Goal: Information Seeking & Learning: Check status

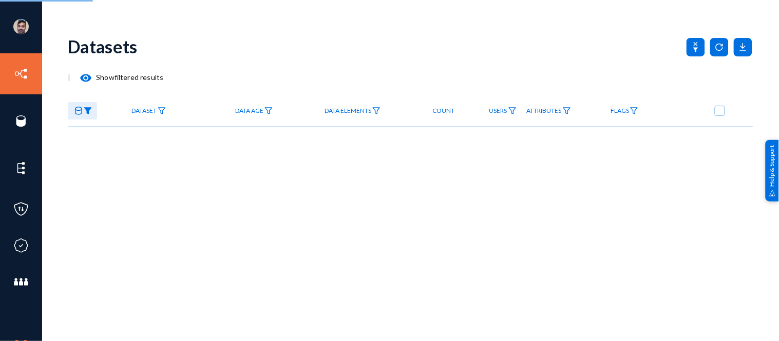
checkbox input "true"
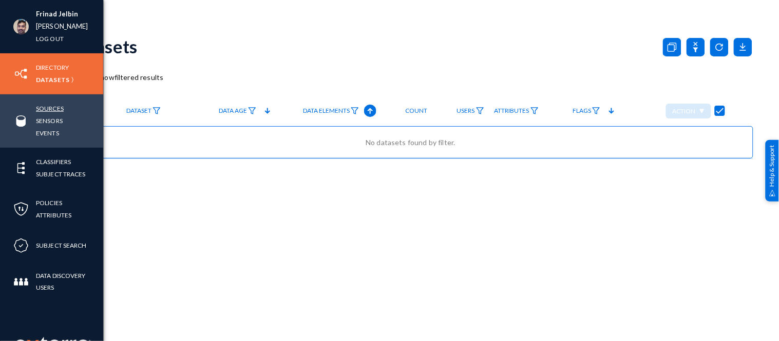
click at [45, 110] on link "Sources" at bounding box center [50, 109] width 28 height 12
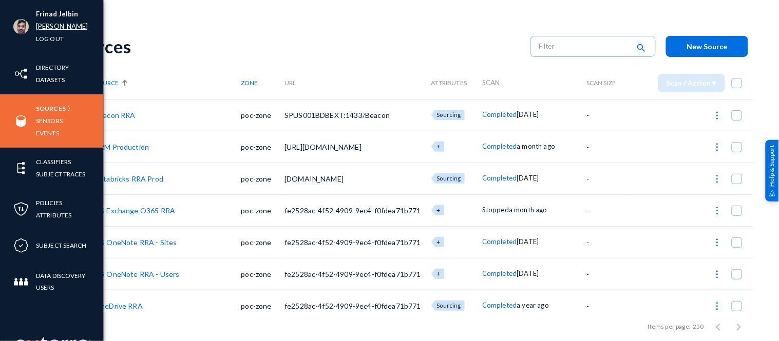
click at [41, 26] on link "russel" at bounding box center [62, 27] width 52 height 12
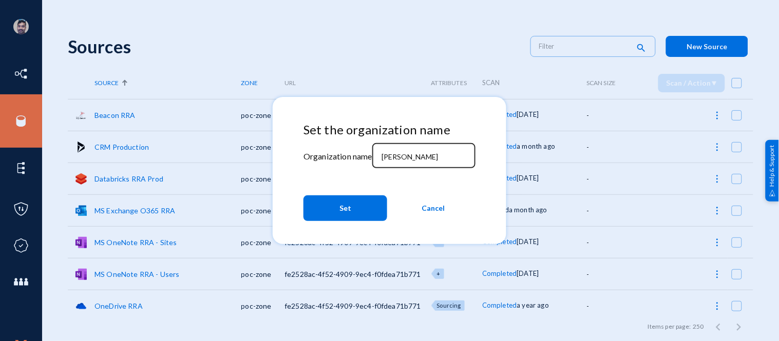
click at [410, 157] on input "russel" at bounding box center [426, 157] width 88 height 9
type input "r"
type input "bhm"
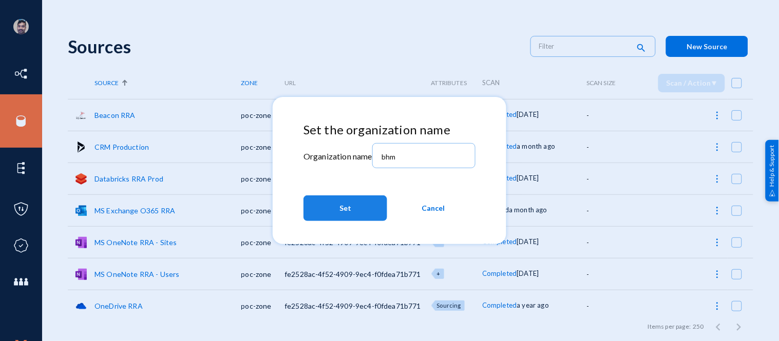
click at [356, 201] on button "Set" at bounding box center [345, 209] width 84 height 26
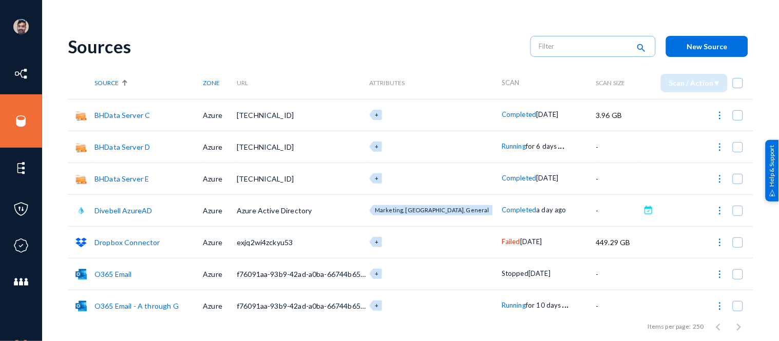
click at [502, 149] on span "Running" at bounding box center [514, 146] width 24 height 8
click at [475, 52] on div at bounding box center [389, 170] width 779 height 341
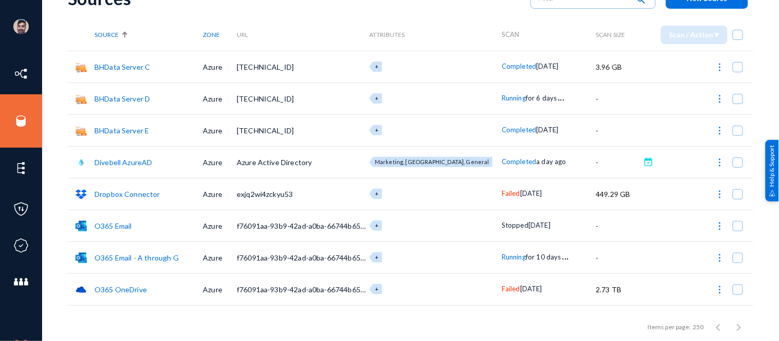
scroll to position [136, 0]
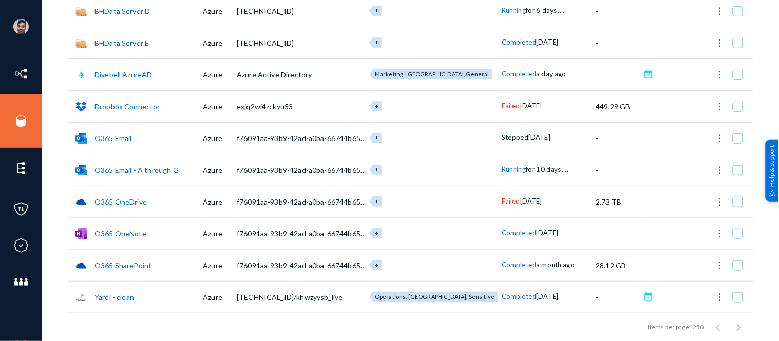
click at [502, 172] on span "Running" at bounding box center [514, 169] width 24 height 8
click at [460, 131] on div at bounding box center [389, 170] width 779 height 341
click at [502, 170] on span "Running" at bounding box center [514, 169] width 24 height 8
click at [434, 162] on div at bounding box center [389, 170] width 779 height 341
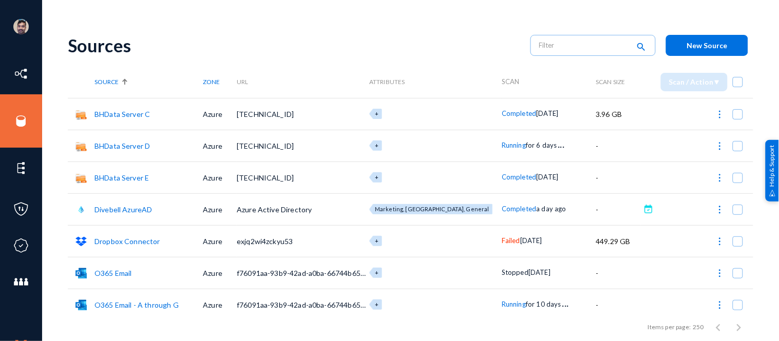
scroll to position [0, 0]
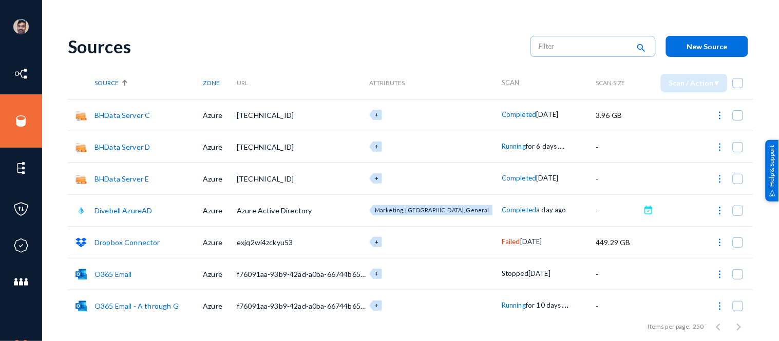
click at [502, 149] on span "Running" at bounding box center [514, 146] width 24 height 8
click at [408, 24] on div at bounding box center [389, 170] width 779 height 341
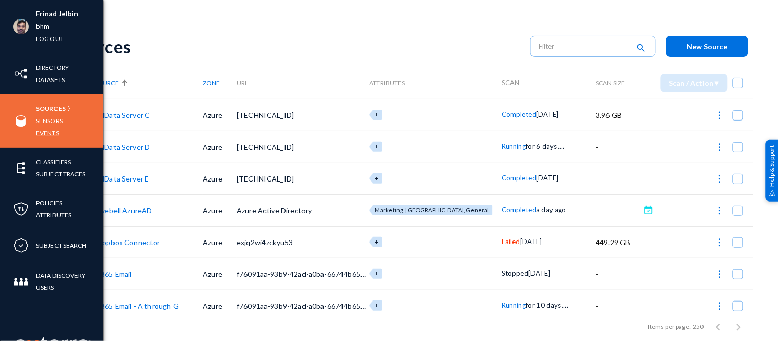
click at [51, 134] on link "Events" at bounding box center [47, 133] width 23 height 12
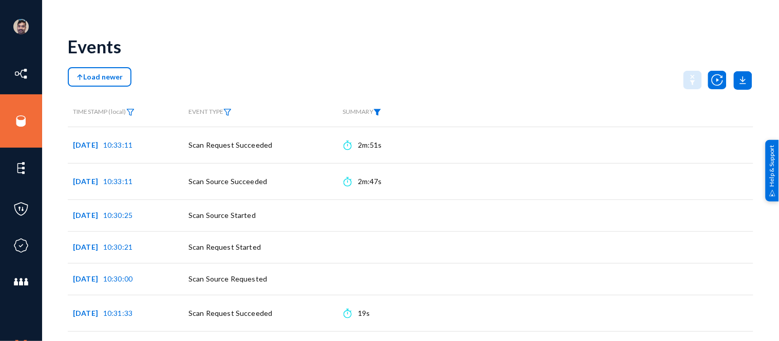
click at [381, 112] on img at bounding box center [377, 112] width 8 height 7
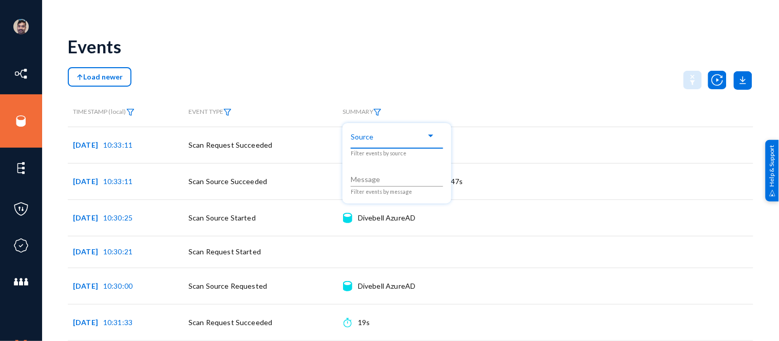
click at [370, 145] on mat-select at bounding box center [397, 138] width 92 height 13
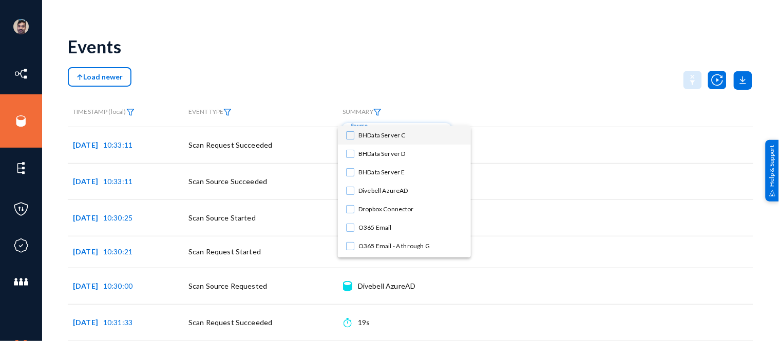
click at [350, 136] on mat-pseudo-checkbox at bounding box center [350, 135] width 8 height 8
click at [445, 70] on div at bounding box center [389, 170] width 779 height 341
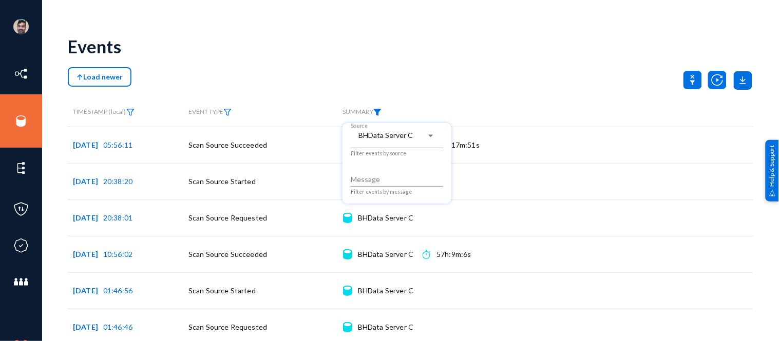
click at [336, 47] on div at bounding box center [389, 170] width 779 height 341
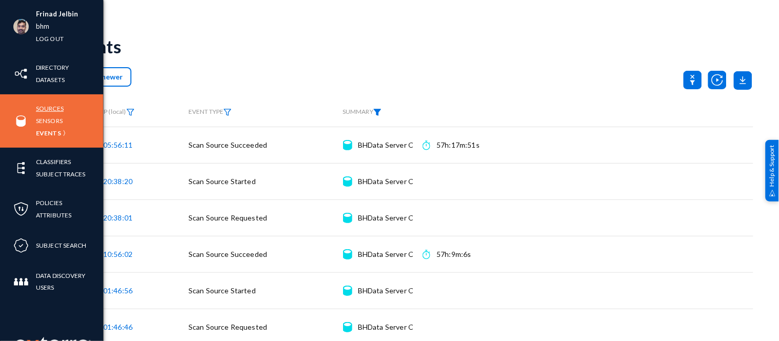
click at [50, 110] on link "Sources" at bounding box center [50, 109] width 28 height 12
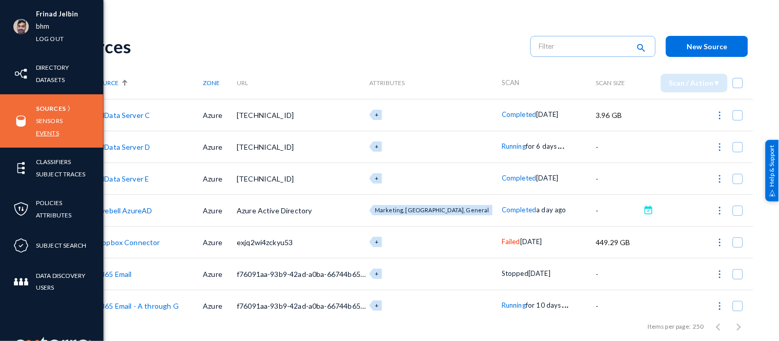
click at [48, 132] on link "Events" at bounding box center [47, 133] width 23 height 12
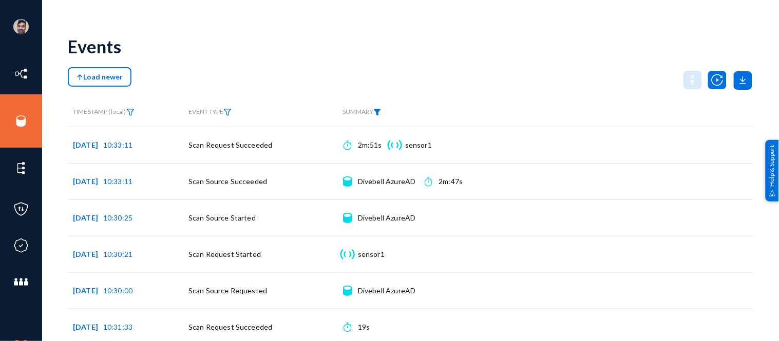
click at [380, 111] on img at bounding box center [377, 112] width 8 height 7
click at [383, 141] on div at bounding box center [396, 136] width 77 height 9
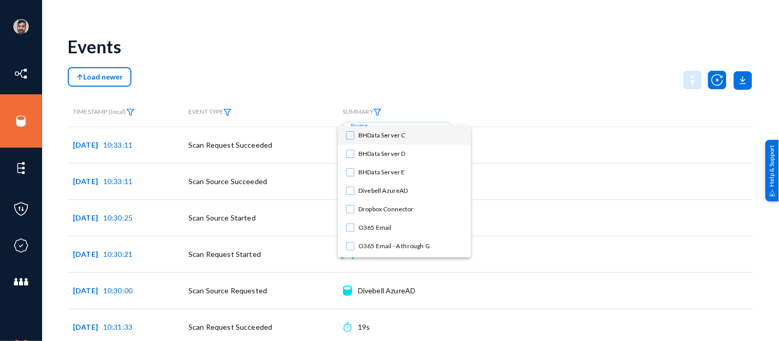
click at [364, 135] on span "BHData Server C" at bounding box center [410, 135] width 104 height 18
click at [414, 75] on div at bounding box center [389, 170] width 779 height 341
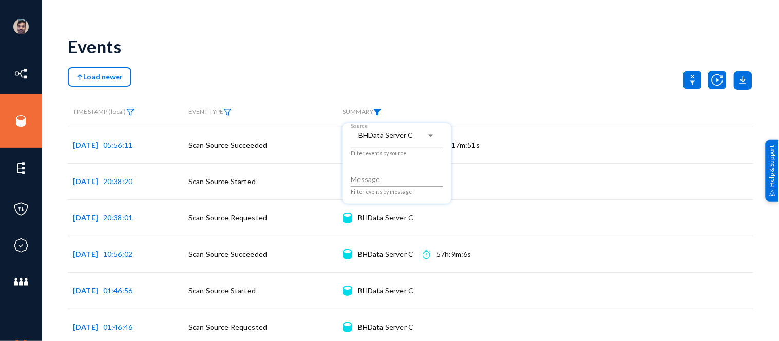
click at [414, 75] on div at bounding box center [389, 170] width 779 height 341
click at [258, 72] on div "Load newer" at bounding box center [411, 80] width 686 height 26
click at [379, 113] on img at bounding box center [377, 112] width 8 height 7
click at [379, 113] on div at bounding box center [389, 170] width 779 height 341
click at [379, 112] on img at bounding box center [377, 112] width 8 height 7
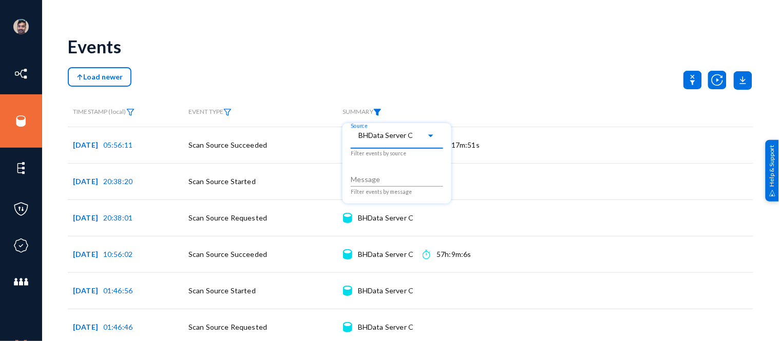
click at [389, 132] on span "BHData Server C" at bounding box center [385, 135] width 54 height 9
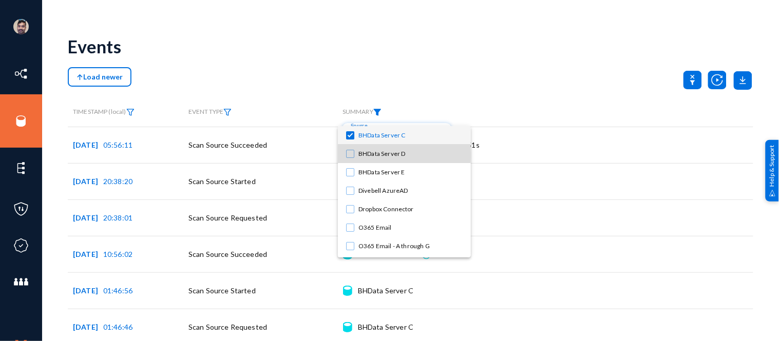
click at [352, 156] on mat-pseudo-checkbox at bounding box center [350, 154] width 8 height 8
click at [350, 136] on mat-pseudo-checkbox at bounding box center [350, 135] width 8 height 8
click at [467, 64] on div at bounding box center [389, 170] width 779 height 341
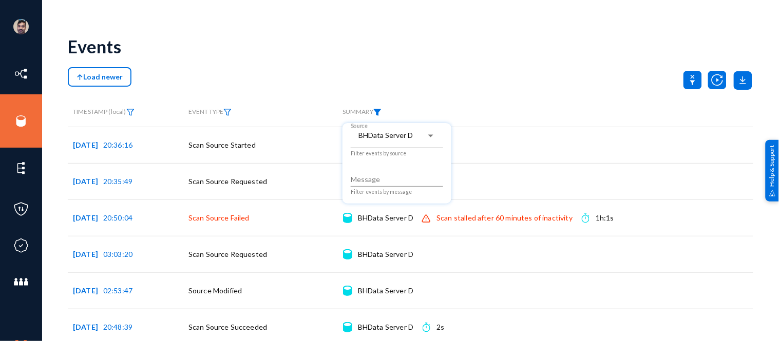
click at [461, 81] on div at bounding box center [389, 170] width 779 height 341
click at [381, 112] on img at bounding box center [377, 112] width 8 height 7
click at [387, 132] on span "BHData Server D" at bounding box center [385, 135] width 54 height 9
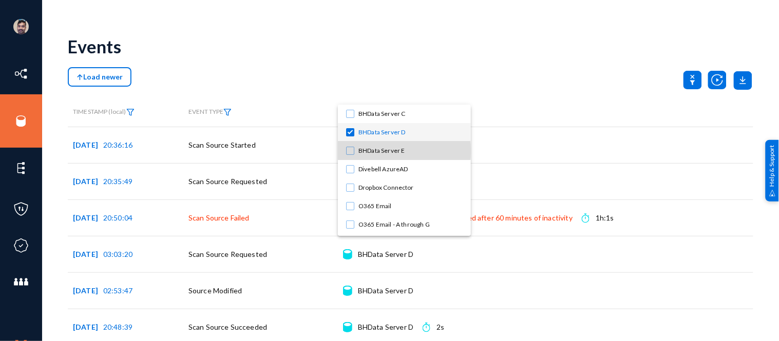
click at [350, 151] on mat-pseudo-checkbox at bounding box center [350, 151] width 8 height 8
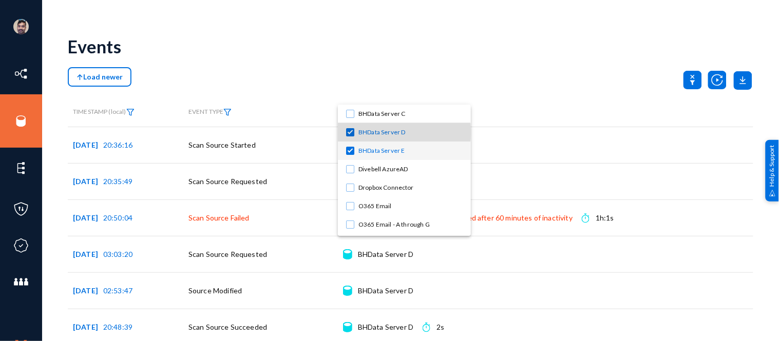
click at [350, 132] on mat-pseudo-checkbox at bounding box center [350, 132] width 8 height 8
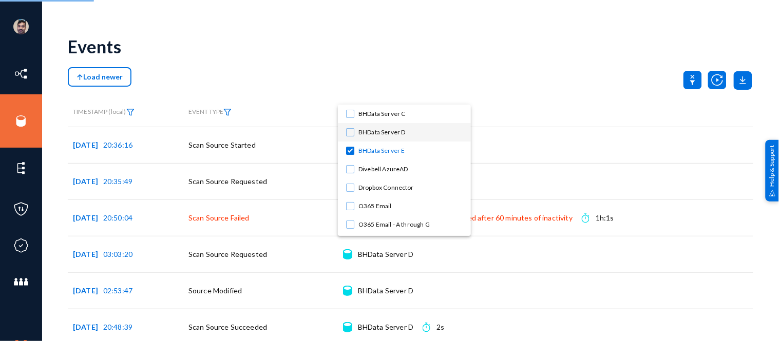
click at [479, 49] on div at bounding box center [389, 170] width 779 height 341
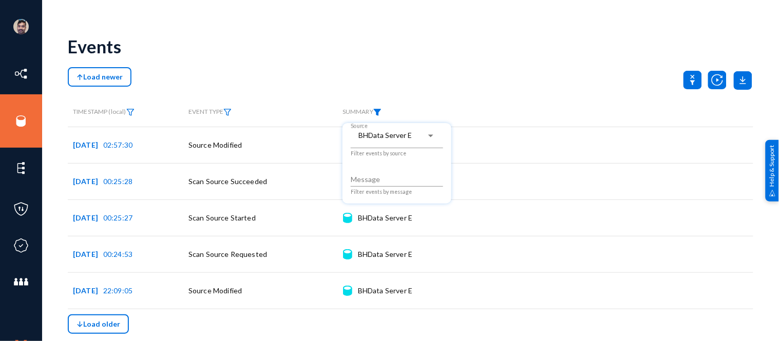
click at [479, 49] on div at bounding box center [389, 170] width 779 height 341
click at [98, 81] on button "Load newer" at bounding box center [100, 77] width 64 height 20
click at [378, 110] on img at bounding box center [377, 112] width 8 height 7
click at [387, 141] on div "BHData Server E" at bounding box center [396, 136] width 77 height 9
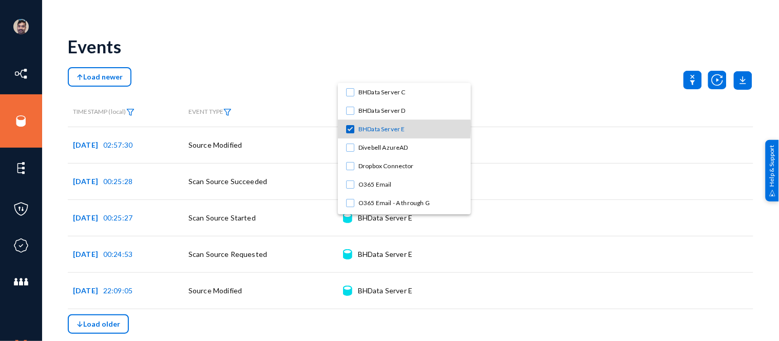
click at [363, 127] on span "BHData Server E" at bounding box center [410, 129] width 104 height 18
click at [423, 36] on div at bounding box center [389, 170] width 779 height 341
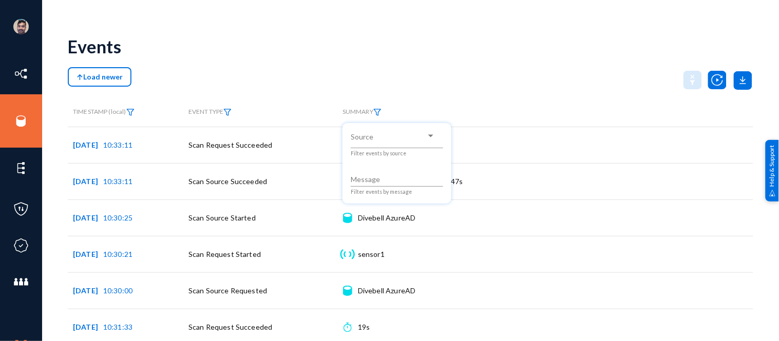
click at [203, 63] on div at bounding box center [389, 170] width 779 height 341
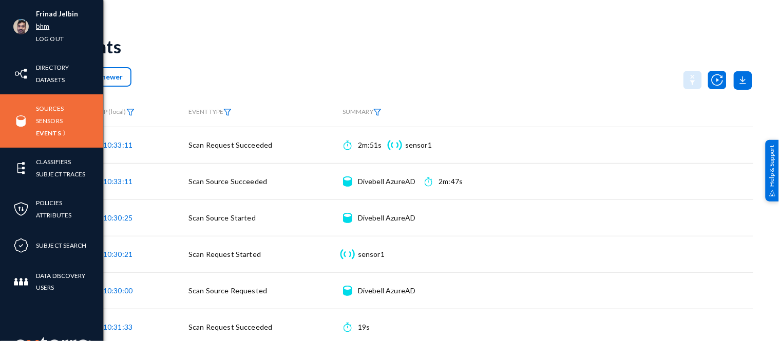
click at [44, 27] on link "bhm" at bounding box center [42, 27] width 13 height 12
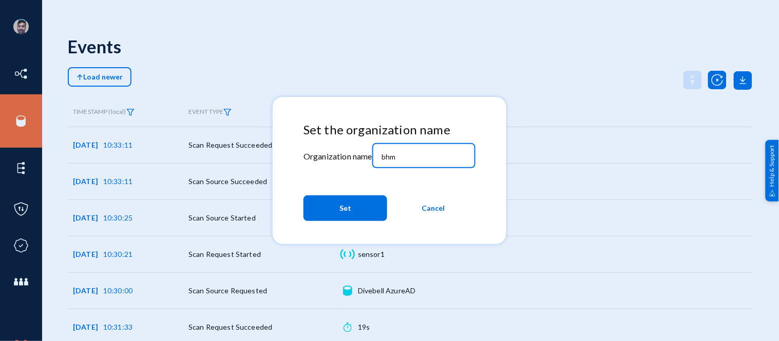
click at [403, 159] on input "bhm" at bounding box center [426, 157] width 88 height 9
type input "b"
type input "tandl"
click at [360, 212] on button "Set" at bounding box center [345, 209] width 84 height 26
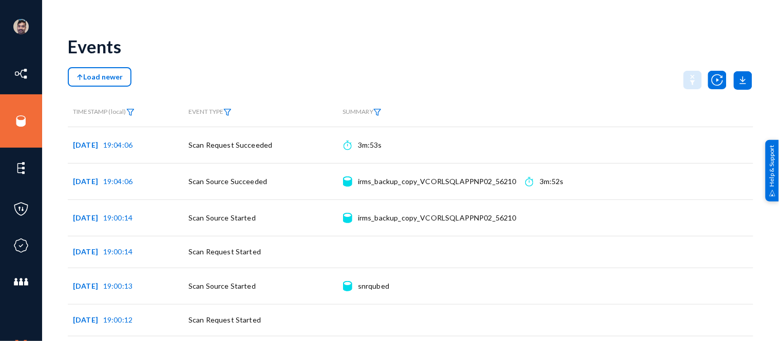
click at [378, 113] on img at bounding box center [377, 112] width 8 height 7
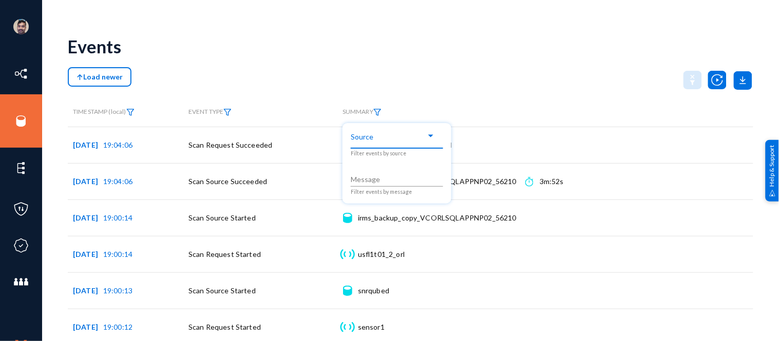
click at [376, 140] on span at bounding box center [392, 135] width 68 height 9
click at [430, 137] on div at bounding box center [430, 136] width 5 height 3
click at [428, 140] on div at bounding box center [396, 136] width 77 height 9
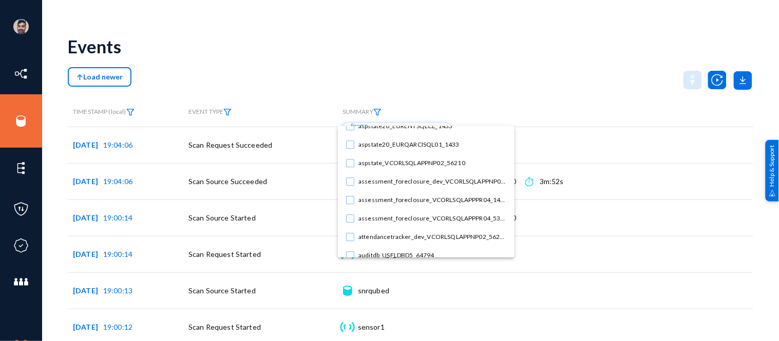
scroll to position [926, 0]
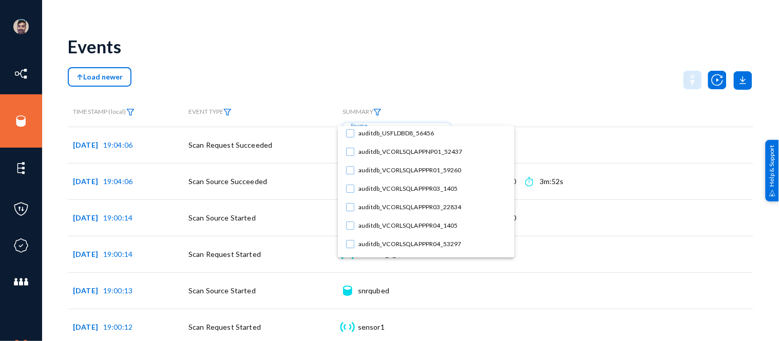
click at [181, 52] on div at bounding box center [389, 170] width 779 height 341
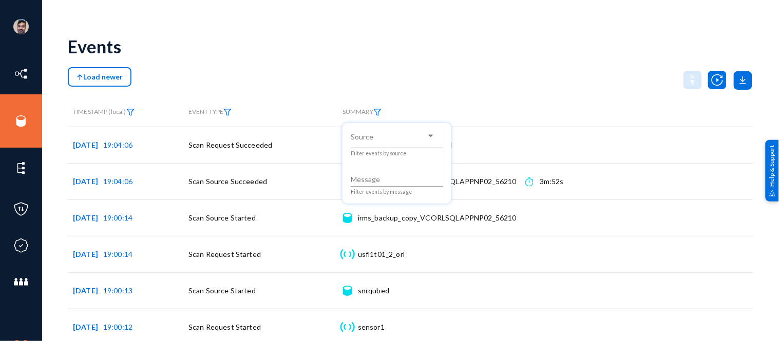
click at [24, 24] on div at bounding box center [389, 170] width 779 height 341
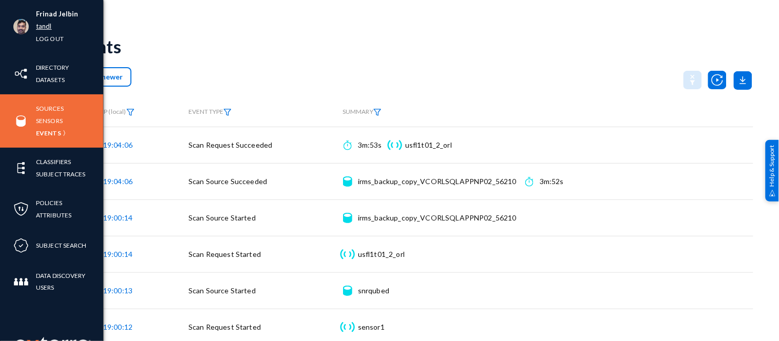
click at [43, 25] on link "tandl" at bounding box center [44, 27] width 16 height 12
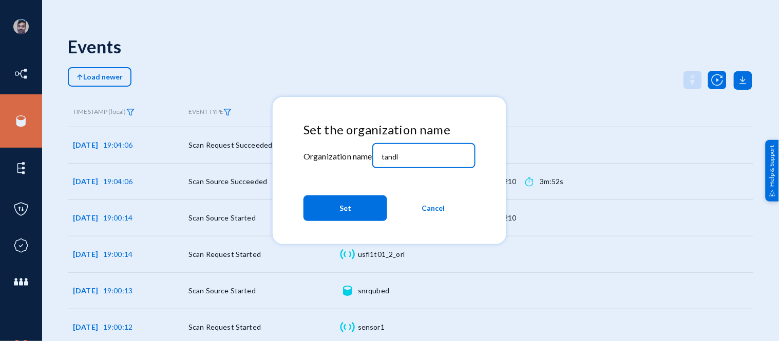
drag, startPoint x: 422, startPoint y: 156, endPoint x: 337, endPoint y: 141, distance: 86.0
click at [337, 141] on div "Set the organization name Organization name tandl Set Cancel" at bounding box center [389, 174] width 172 height 103
type input "esagprivacy"
click at [343, 215] on span "Set" at bounding box center [345, 208] width 12 height 18
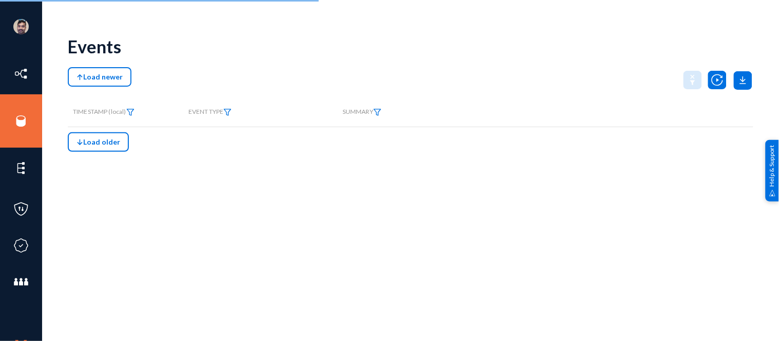
click at [343, 215] on div "Events Load newer TIMESTAMP (local) EVENT TYPE SUMMARY Load older" at bounding box center [411, 180] width 686 height 308
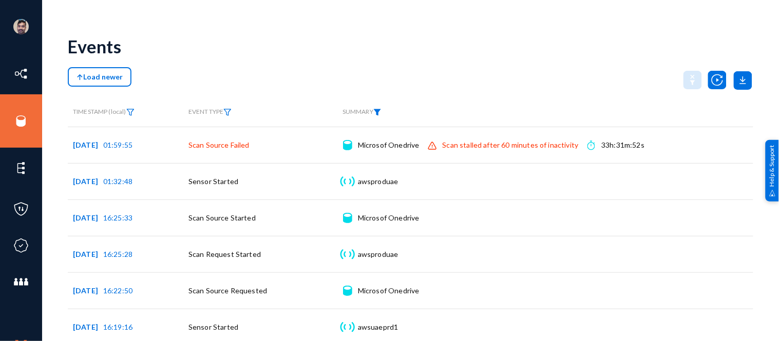
click at [379, 114] on img at bounding box center [377, 112] width 8 height 7
click at [396, 137] on span at bounding box center [392, 135] width 68 height 9
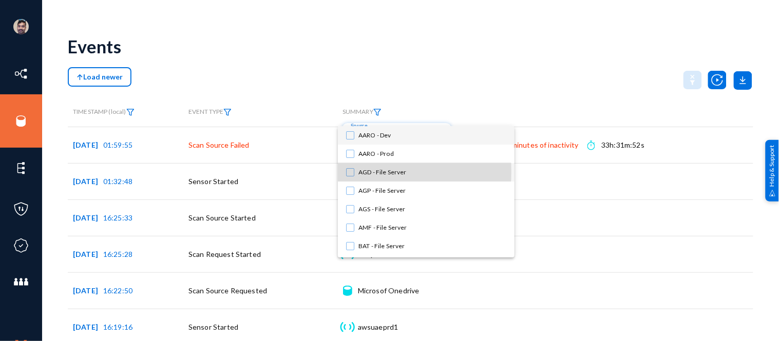
click at [349, 172] on mat-pseudo-checkbox at bounding box center [350, 172] width 8 height 8
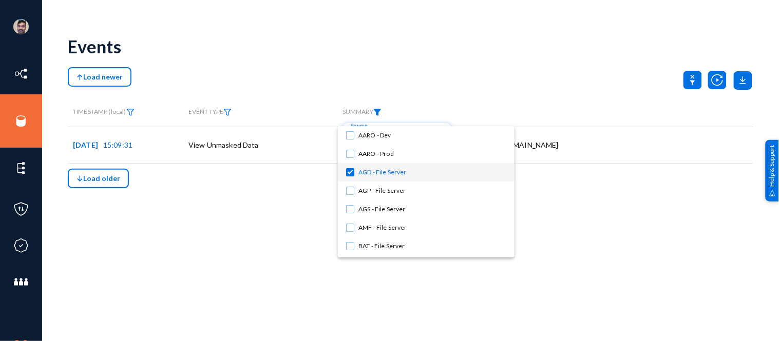
click at [461, 80] on div at bounding box center [389, 170] width 779 height 341
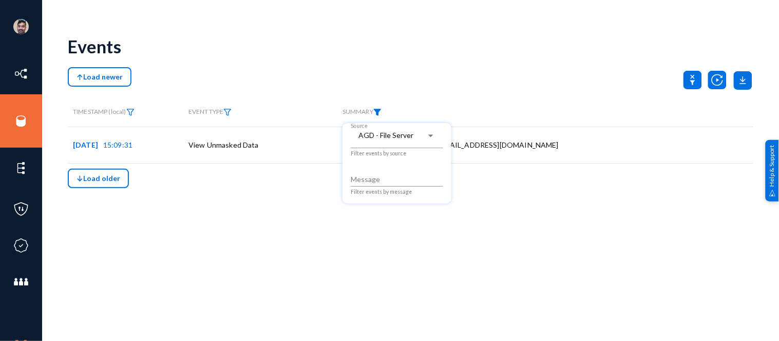
click at [461, 80] on div at bounding box center [389, 170] width 779 height 341
click at [99, 179] on span "Load older" at bounding box center [99, 178] width 44 height 9
click at [378, 109] on img at bounding box center [377, 112] width 8 height 7
click at [395, 137] on span "AGD - File Server" at bounding box center [385, 135] width 55 height 9
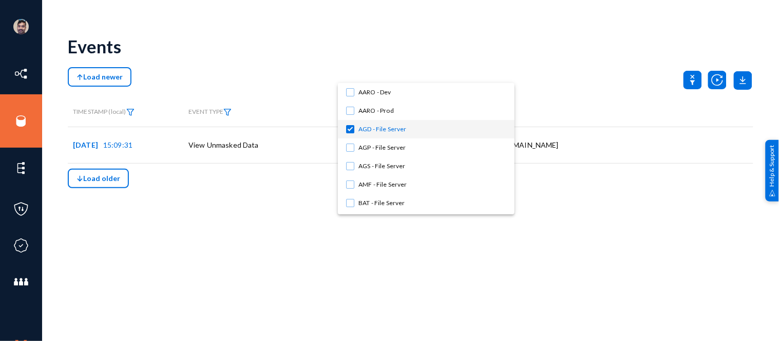
click at [262, 53] on div at bounding box center [389, 170] width 779 height 341
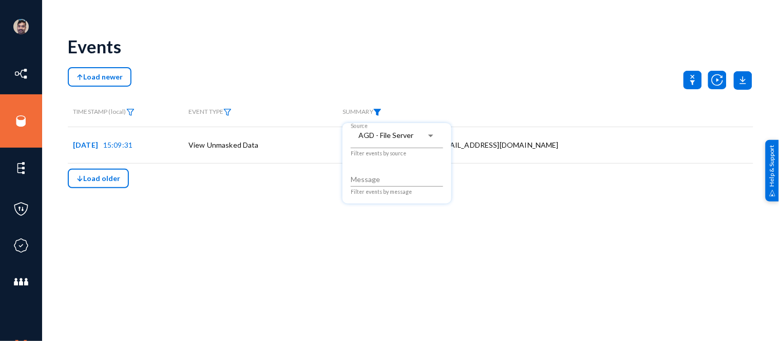
click at [16, 119] on div at bounding box center [389, 170] width 779 height 341
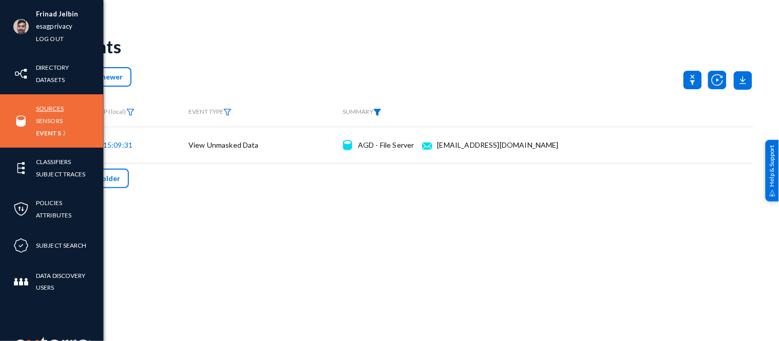
click at [39, 106] on link "Sources" at bounding box center [50, 109] width 28 height 12
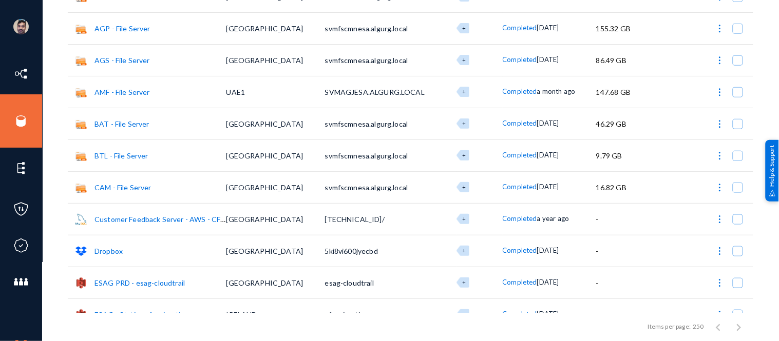
scroll to position [178, 0]
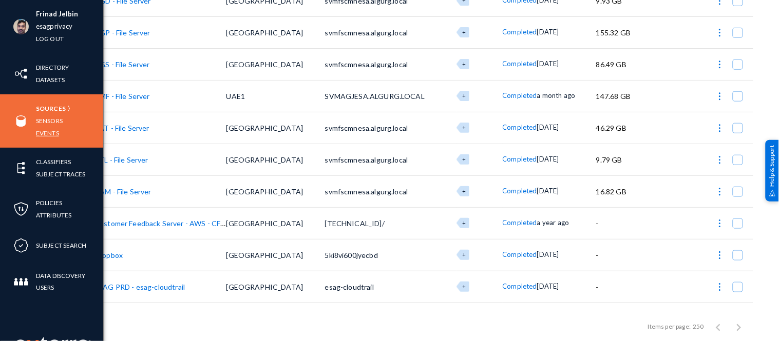
click at [52, 131] on link "Events" at bounding box center [47, 133] width 23 height 12
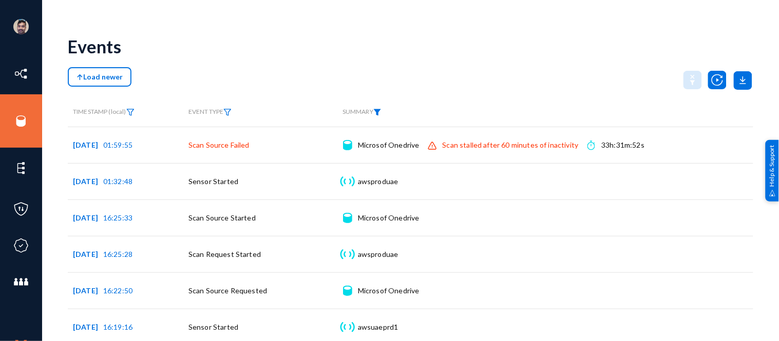
click at [381, 114] on img at bounding box center [377, 112] width 8 height 7
click at [386, 139] on span at bounding box center [392, 135] width 68 height 9
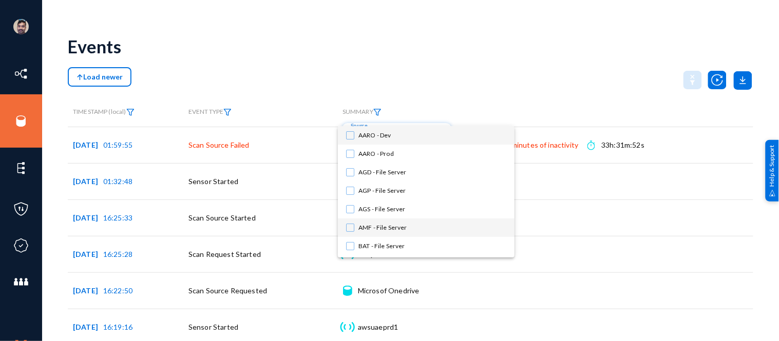
click at [388, 229] on span "AMF - File Server" at bounding box center [432, 228] width 148 height 18
click at [502, 66] on div at bounding box center [389, 170] width 779 height 341
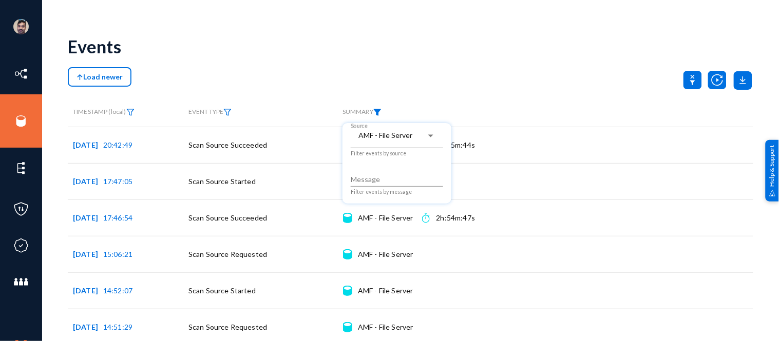
click at [502, 66] on div at bounding box center [389, 170] width 779 height 341
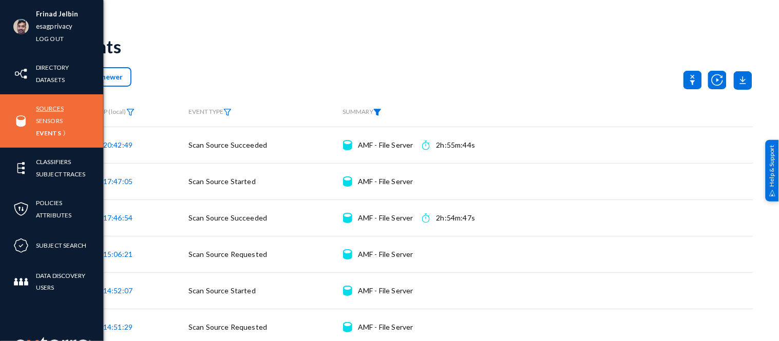
click at [52, 108] on link "Sources" at bounding box center [50, 109] width 28 height 12
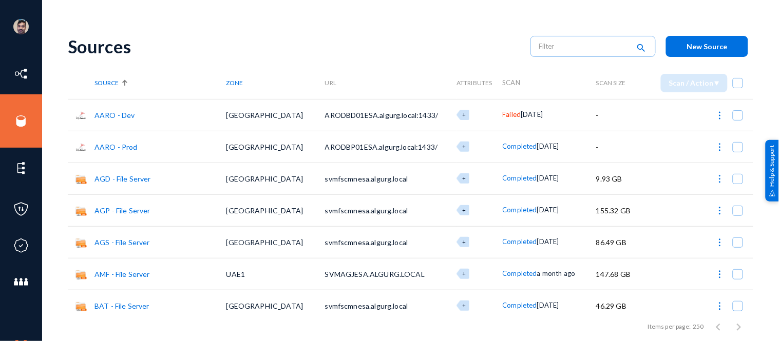
click at [420, 48] on div "Sources" at bounding box center [294, 46] width 452 height 21
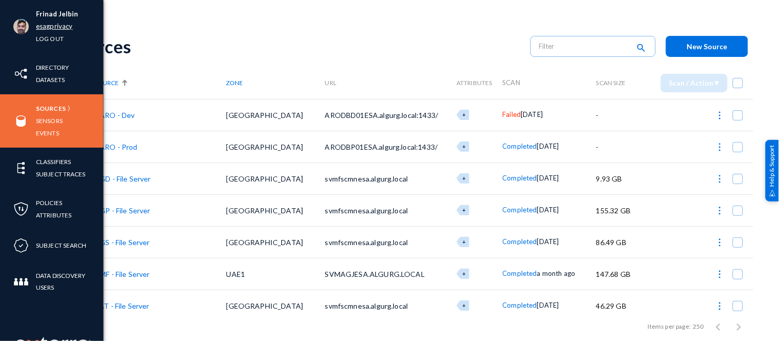
click at [48, 25] on link "esagprivacy" at bounding box center [54, 27] width 36 height 12
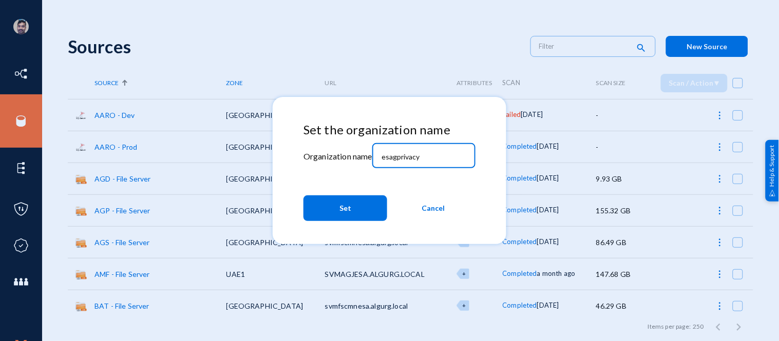
click at [424, 157] on input "esagprivacy" at bounding box center [426, 157] width 88 height 9
type input "e"
type input "bhm"
click at [335, 213] on button "Set" at bounding box center [345, 209] width 84 height 26
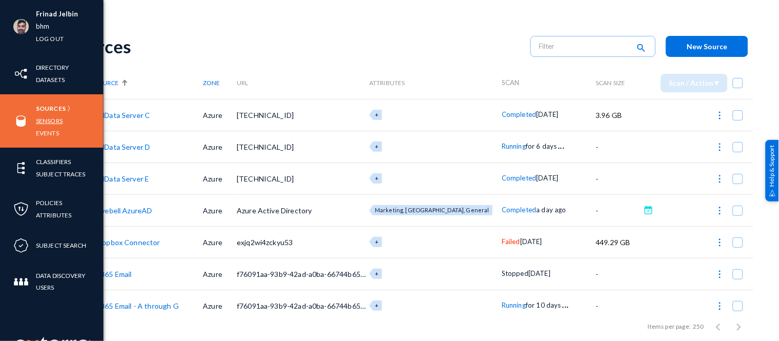
click at [47, 124] on link "Sensors" at bounding box center [49, 121] width 27 height 12
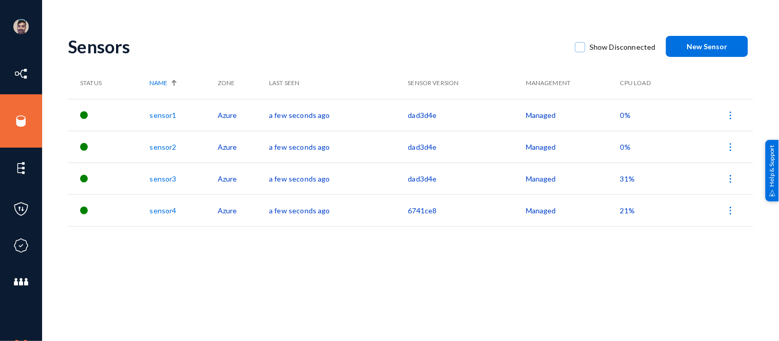
click at [622, 113] on span "0%" at bounding box center [625, 115] width 10 height 9
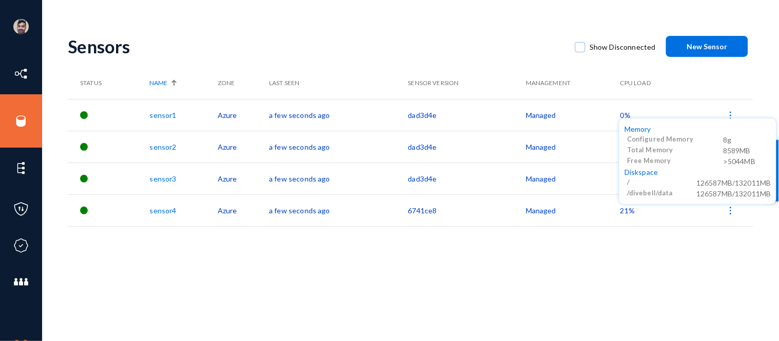
click at [645, 313] on div at bounding box center [389, 170] width 779 height 341
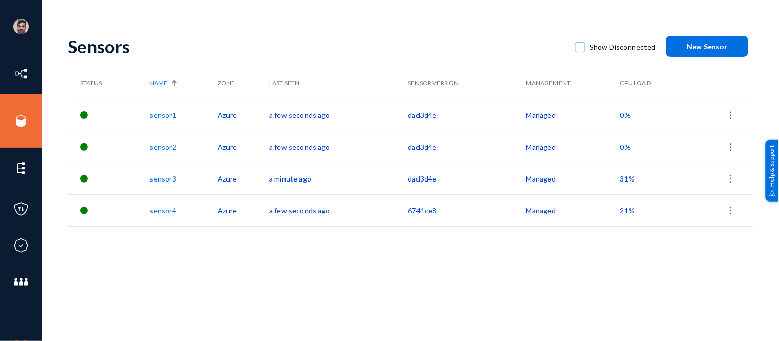
click at [622, 147] on span "0%" at bounding box center [625, 147] width 10 height 9
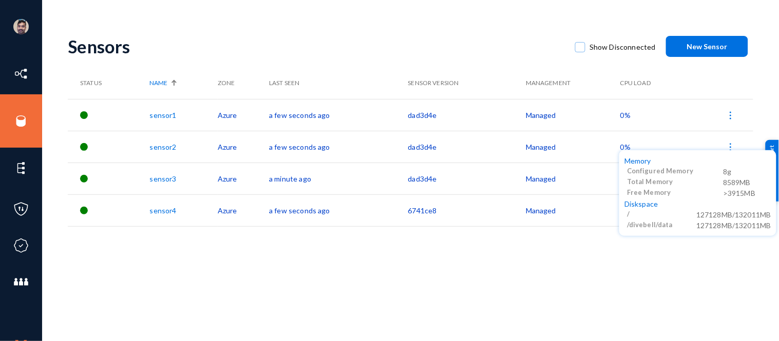
click at [601, 253] on div at bounding box center [389, 170] width 779 height 341
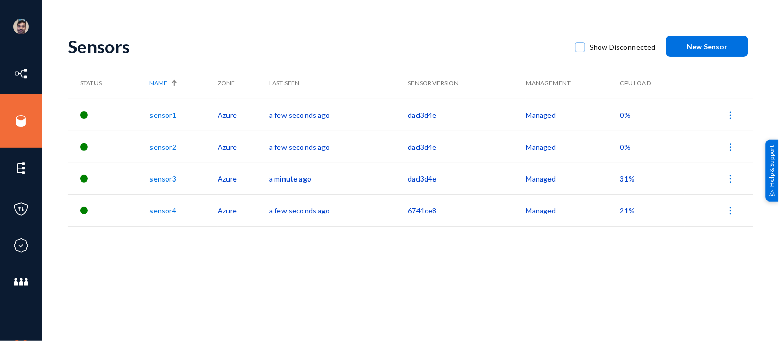
click at [624, 180] on span "31%" at bounding box center [627, 179] width 14 height 9
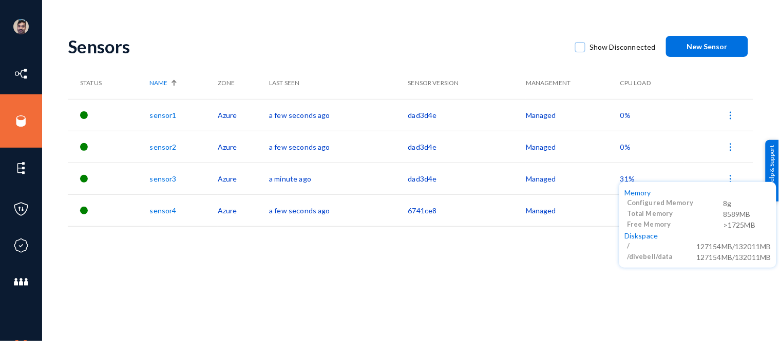
click at [582, 241] on div at bounding box center [389, 170] width 779 height 341
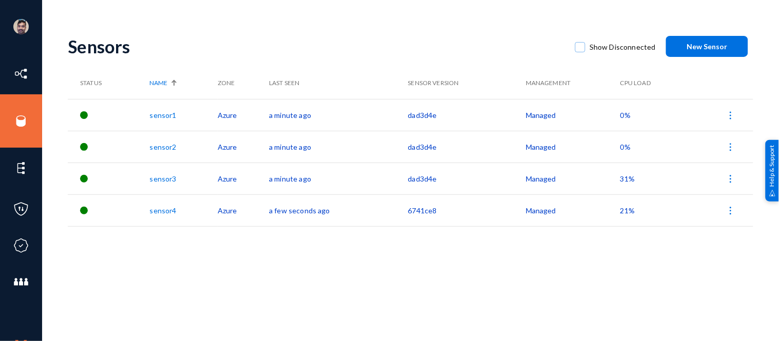
click at [625, 212] on span "21%" at bounding box center [627, 210] width 14 height 9
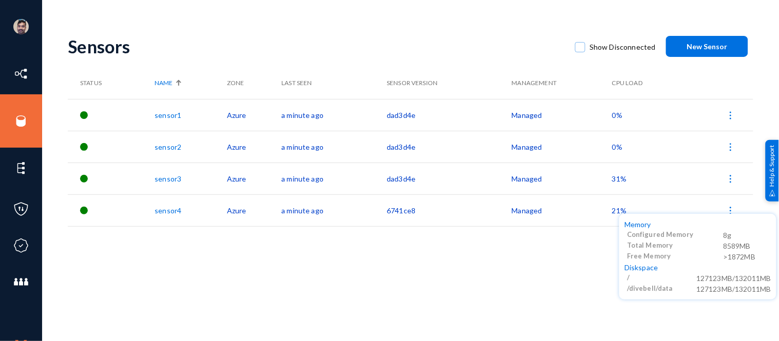
click at [531, 259] on div at bounding box center [389, 170] width 779 height 341
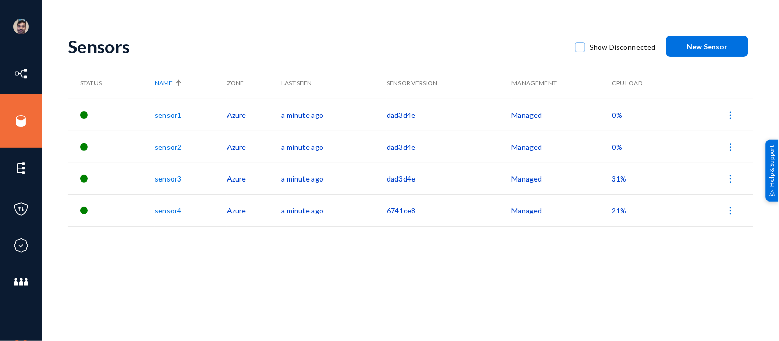
click at [620, 209] on span "21%" at bounding box center [619, 210] width 14 height 9
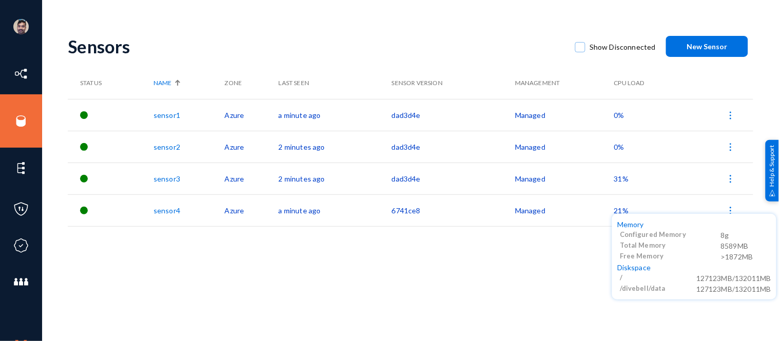
click at [541, 259] on div at bounding box center [389, 170] width 779 height 341
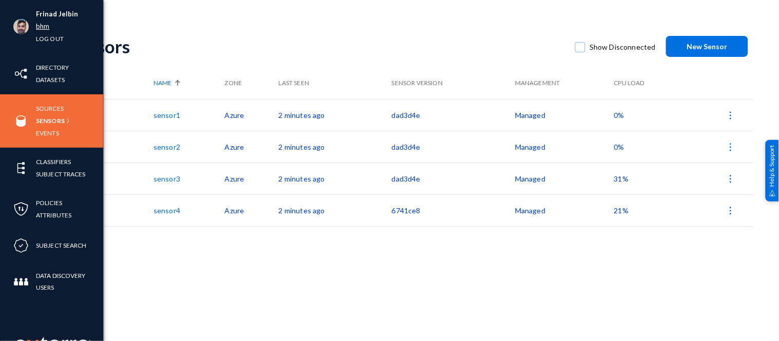
click at [44, 28] on link "bhm" at bounding box center [42, 27] width 13 height 12
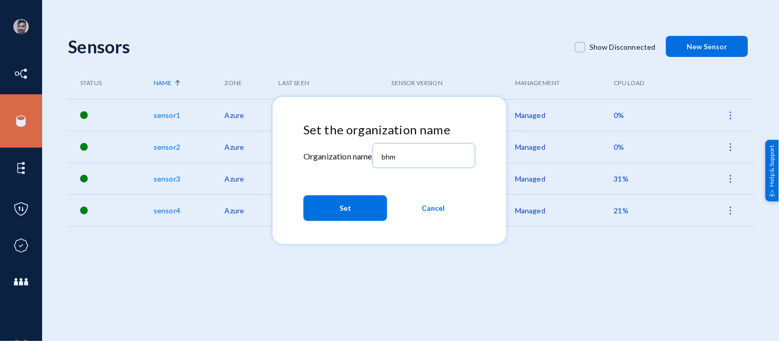
click at [433, 212] on span "Cancel" at bounding box center [433, 208] width 23 height 18
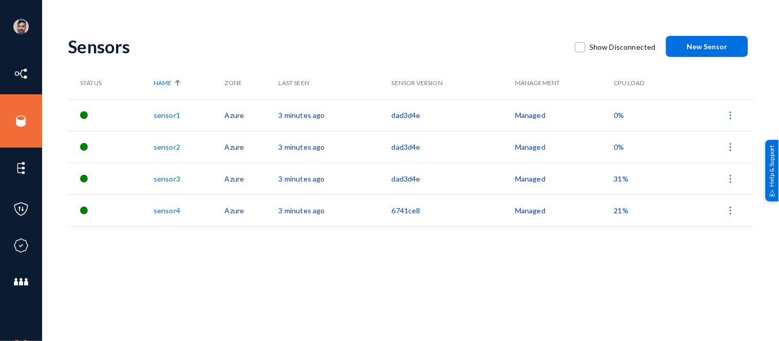
click at [615, 113] on span "0%" at bounding box center [619, 115] width 10 height 9
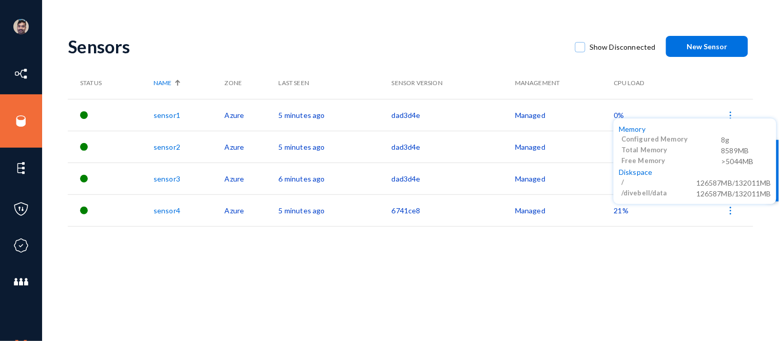
click at [22, 113] on div at bounding box center [389, 170] width 779 height 341
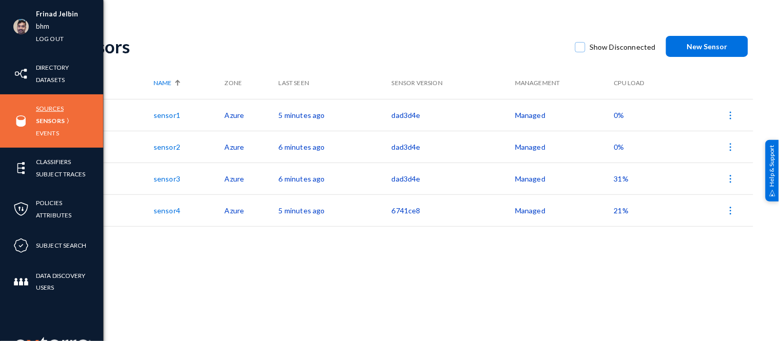
click at [43, 109] on link "Sources" at bounding box center [50, 109] width 28 height 12
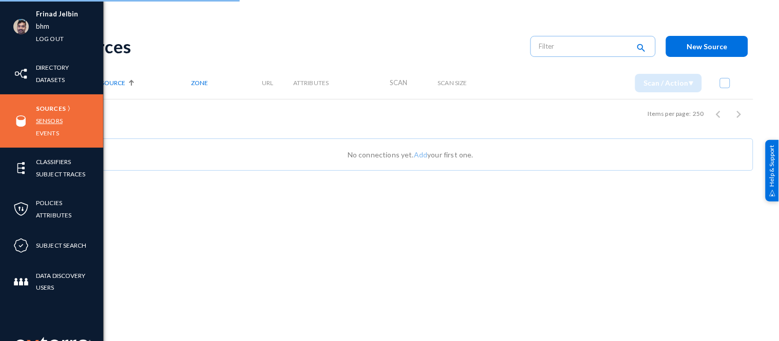
click at [59, 118] on link "Sensors" at bounding box center [49, 121] width 27 height 12
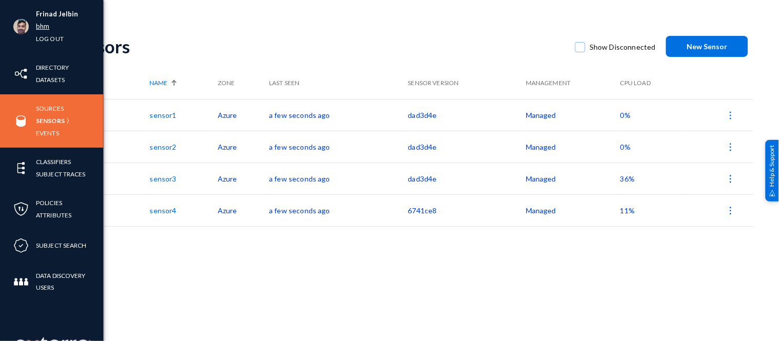
click at [43, 27] on link "bhm" at bounding box center [42, 27] width 13 height 12
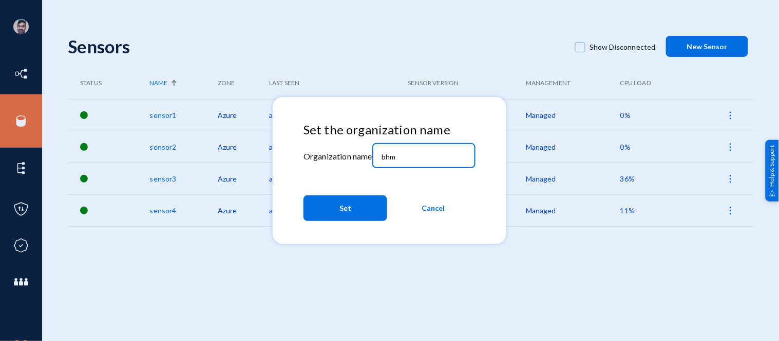
drag, startPoint x: 405, startPoint y: 156, endPoint x: 325, endPoint y: 156, distance: 79.6
click at [325, 156] on div "Set the organization name Organization name bhm Set Cancel" at bounding box center [389, 174] width 172 height 103
type input "tandl"
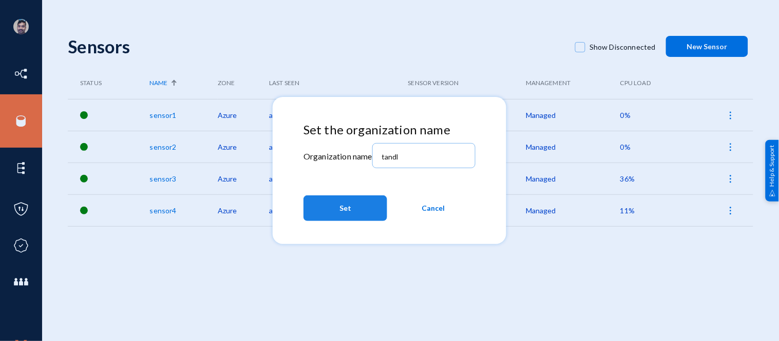
click at [333, 213] on button "Set" at bounding box center [345, 209] width 84 height 26
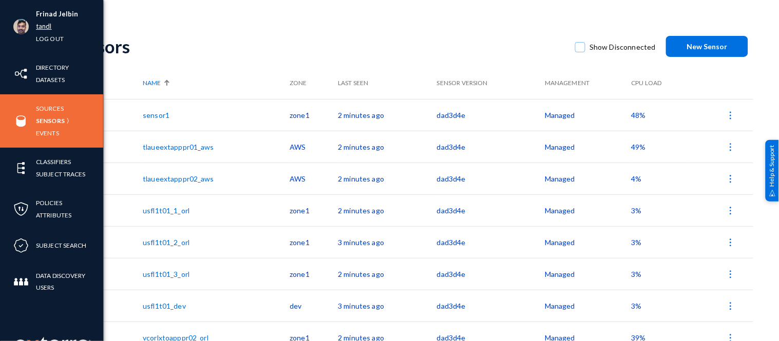
click at [47, 25] on link "tandl" at bounding box center [44, 27] width 16 height 12
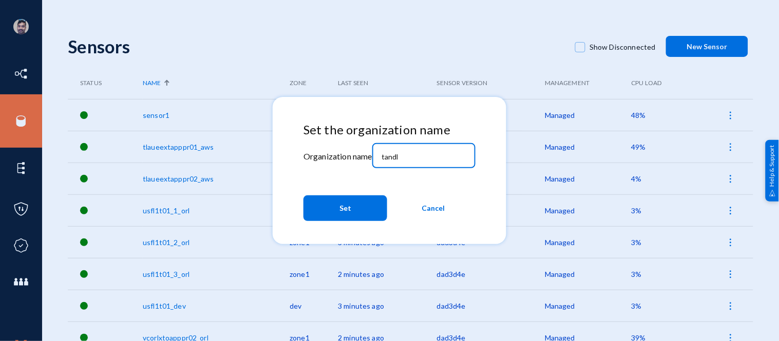
click at [402, 157] on input "tandl" at bounding box center [426, 157] width 88 height 9
type input "t"
type input "bhm"
click at [346, 210] on span "Set" at bounding box center [345, 208] width 12 height 18
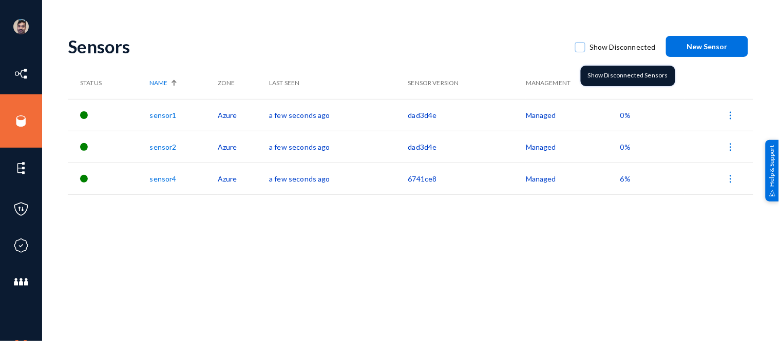
click at [581, 50] on span at bounding box center [580, 47] width 10 height 10
click at [581, 52] on input "Show Disconnected" at bounding box center [580, 52] width 1 height 1
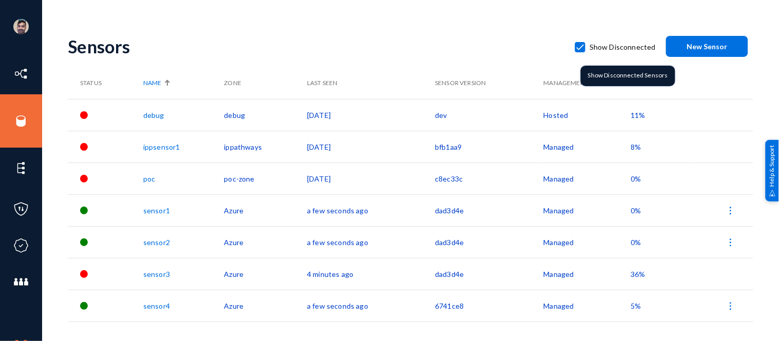
click at [583, 47] on span at bounding box center [580, 47] width 10 height 10
click at [581, 52] on input "Show Disconnected" at bounding box center [580, 52] width 1 height 1
checkbox input "false"
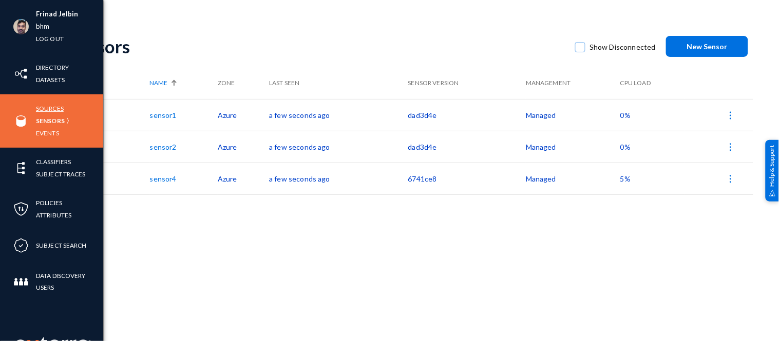
click at [52, 112] on link "Sources" at bounding box center [50, 109] width 28 height 12
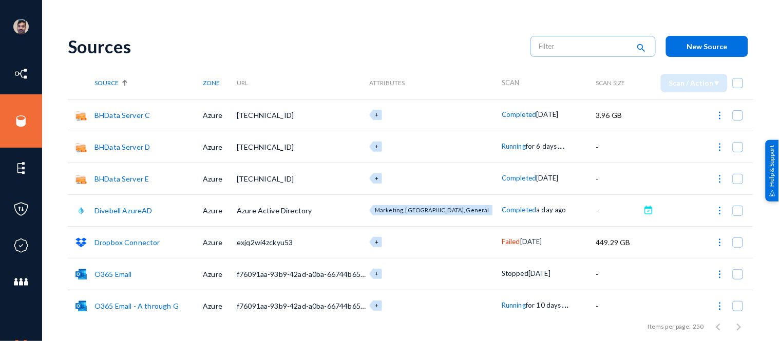
click at [502, 149] on span "Running" at bounding box center [514, 146] width 24 height 8
click at [460, 63] on div at bounding box center [389, 170] width 779 height 341
click at [502, 145] on span "Running" at bounding box center [514, 146] width 24 height 8
click at [440, 45] on div at bounding box center [389, 170] width 779 height 341
click at [502, 304] on span "Running" at bounding box center [514, 305] width 24 height 8
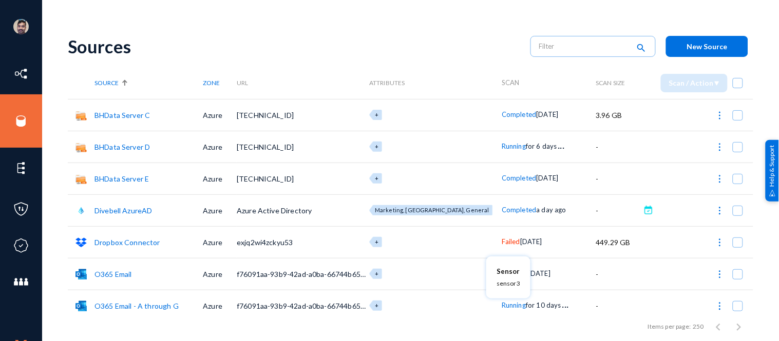
click at [504, 143] on div at bounding box center [389, 170] width 779 height 341
click at [502, 145] on span "Running" at bounding box center [514, 146] width 24 height 8
click at [396, 34] on div at bounding box center [389, 170] width 779 height 341
click at [502, 306] on span "Running" at bounding box center [514, 305] width 24 height 8
click at [375, 36] on div at bounding box center [389, 170] width 779 height 341
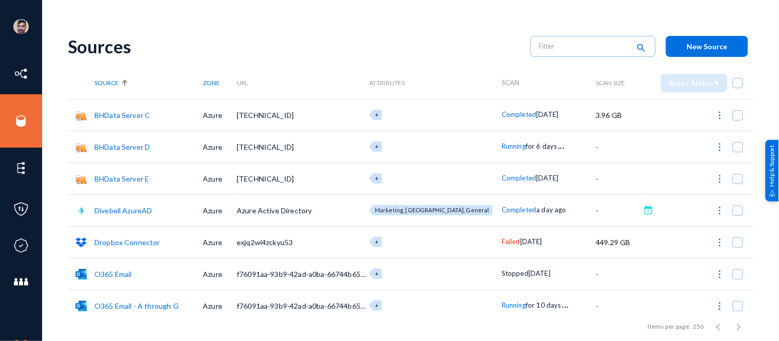
click at [420, 21] on div "Frinad Jelbin bhm Log out Directory Datasets Sources Sensors Events Classifiers…" at bounding box center [389, 170] width 779 height 341
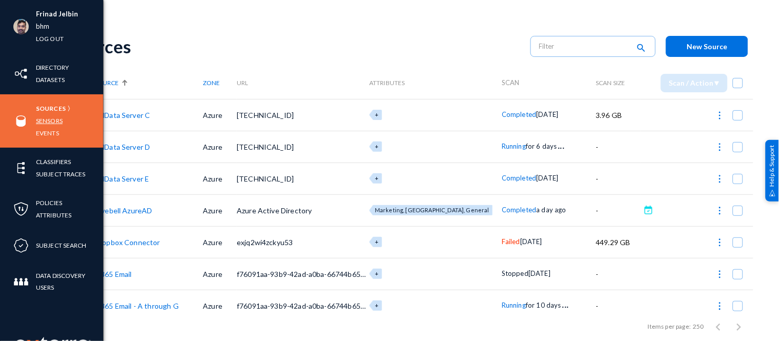
click at [52, 121] on link "Sensors" at bounding box center [49, 121] width 27 height 12
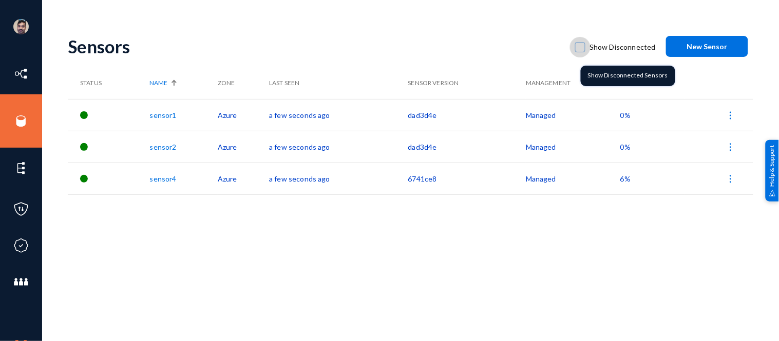
click at [584, 49] on span at bounding box center [580, 47] width 10 height 10
click at [581, 52] on input "Show Disconnected" at bounding box center [580, 52] width 1 height 1
checkbox input "true"
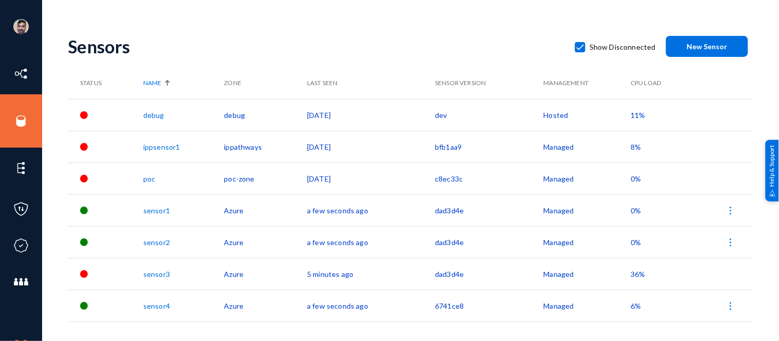
click at [475, 24] on div "Frinad Jelbin bhm Log out Directory Datasets Sources Sensors Events Classifiers…" at bounding box center [389, 170] width 779 height 341
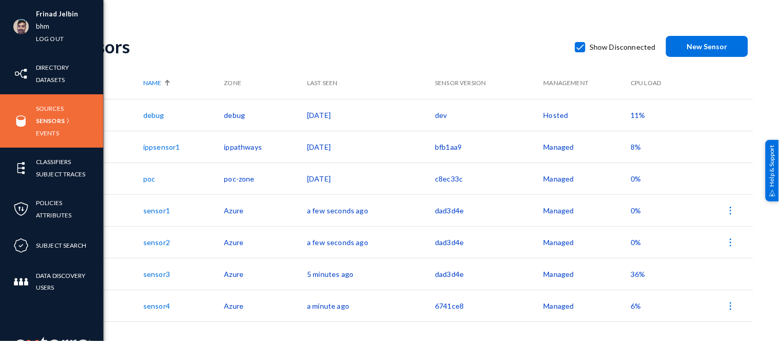
click at [50, 140] on div "Sources Sensors Events" at bounding box center [51, 120] width 103 height 53
click at [51, 134] on link "Events" at bounding box center [47, 133] width 23 height 12
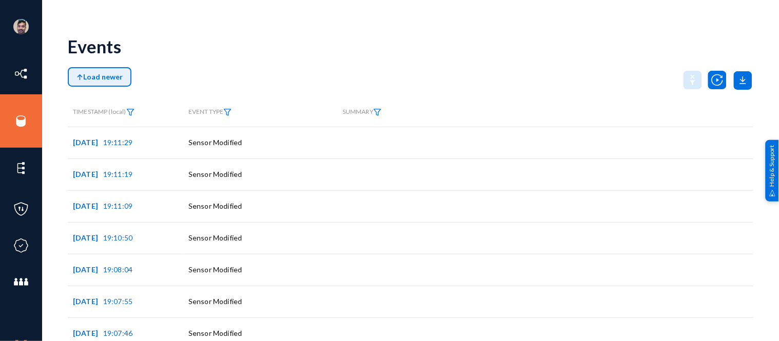
click at [119, 80] on span "Load newer" at bounding box center [100, 76] width 46 height 9
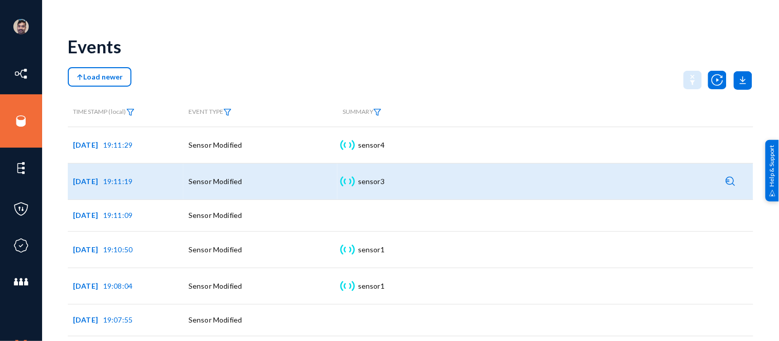
click at [728, 182] on img at bounding box center [731, 182] width 10 height 10
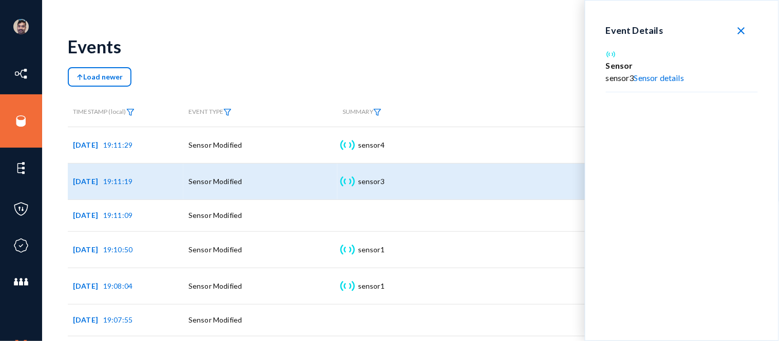
click at [671, 78] on link "Sensor details" at bounding box center [659, 78] width 50 height 10
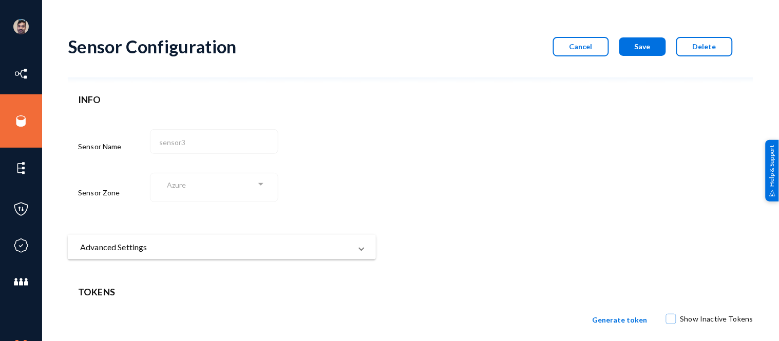
click at [284, 254] on mat-panel-title "Advanced Settings" at bounding box center [215, 247] width 271 height 12
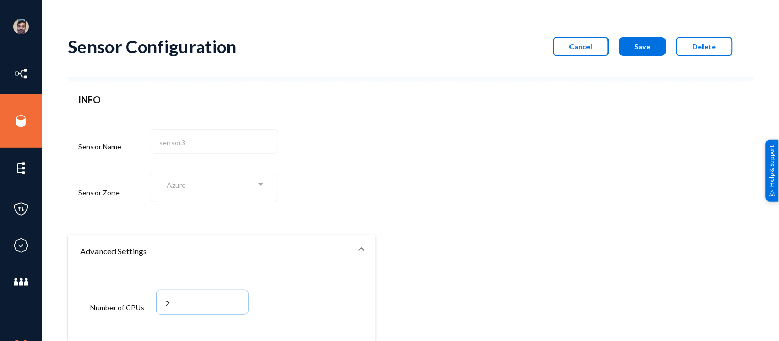
click at [573, 48] on span "Cancel" at bounding box center [580, 46] width 23 height 9
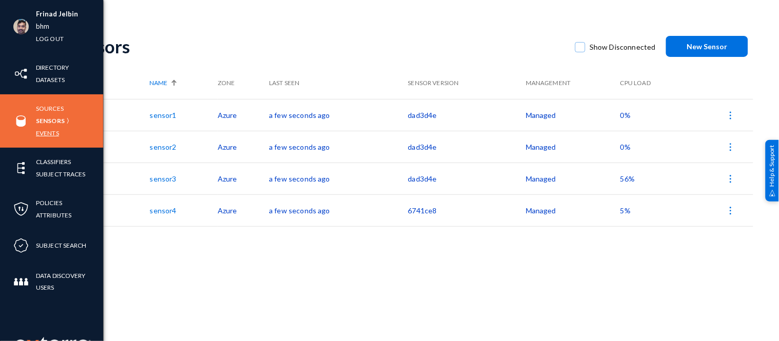
click at [49, 132] on link "Events" at bounding box center [47, 133] width 23 height 12
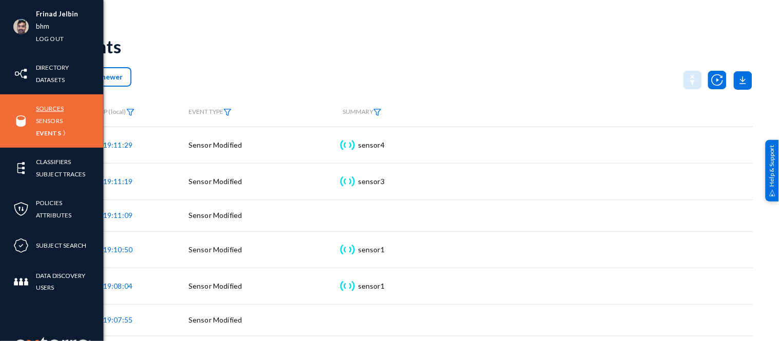
click at [47, 110] on link "Sources" at bounding box center [50, 109] width 28 height 12
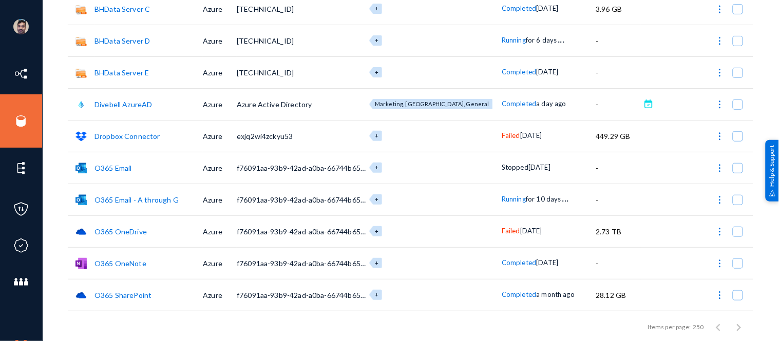
scroll to position [107, 0]
click at [502, 199] on span "Running" at bounding box center [514, 199] width 24 height 8
click at [659, 8] on div at bounding box center [389, 170] width 779 height 341
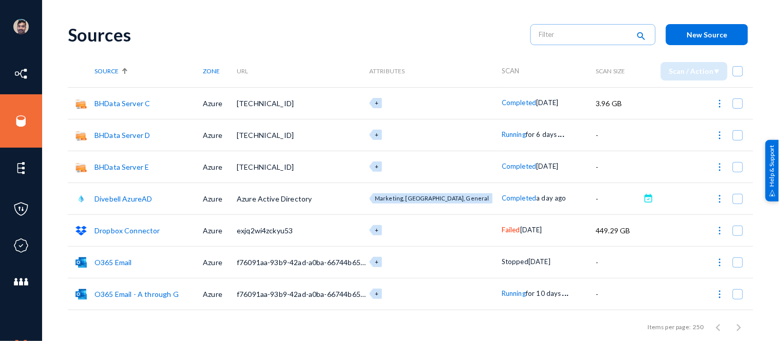
scroll to position [0, 0]
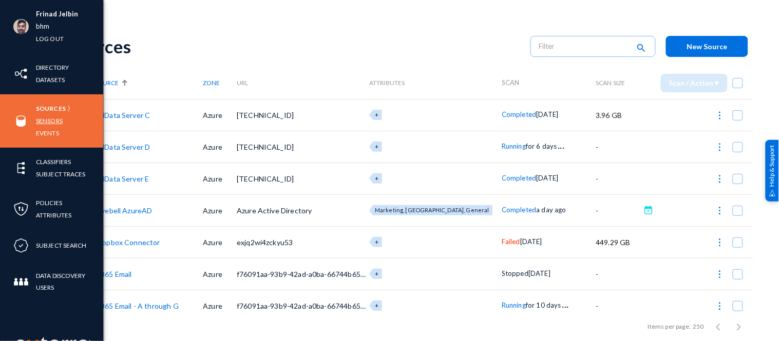
click at [54, 119] on link "Sensors" at bounding box center [49, 121] width 27 height 12
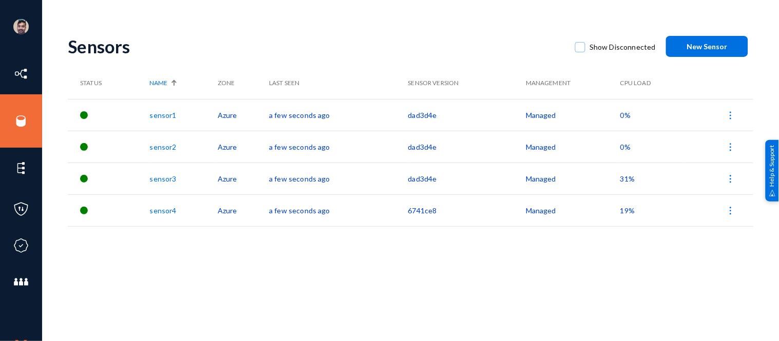
click at [622, 145] on span "0%" at bounding box center [625, 147] width 10 height 9
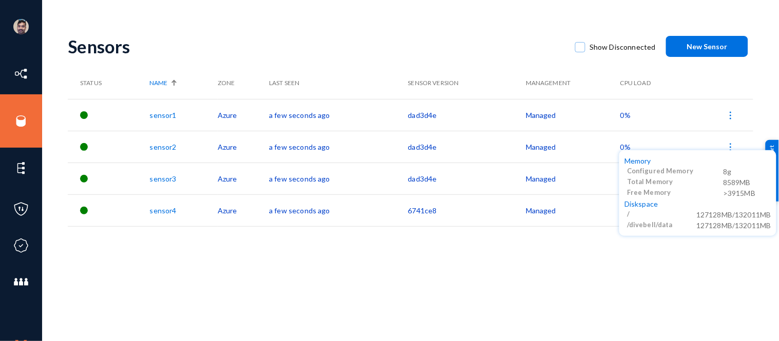
click at [524, 263] on div at bounding box center [389, 170] width 779 height 341
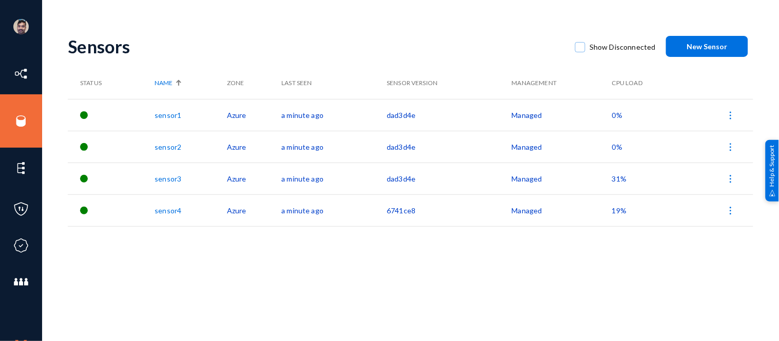
click at [625, 178] on span "31%" at bounding box center [619, 179] width 14 height 9
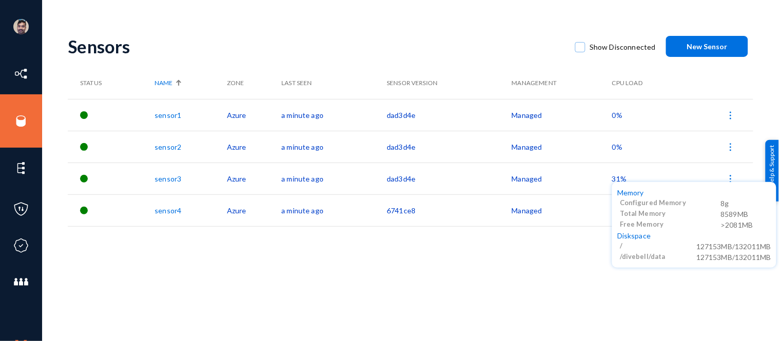
click at [501, 259] on div at bounding box center [389, 170] width 779 height 341
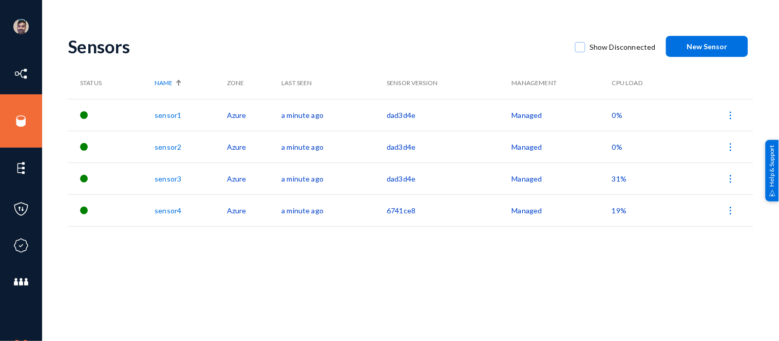
click at [617, 207] on span "19%" at bounding box center [619, 210] width 14 height 9
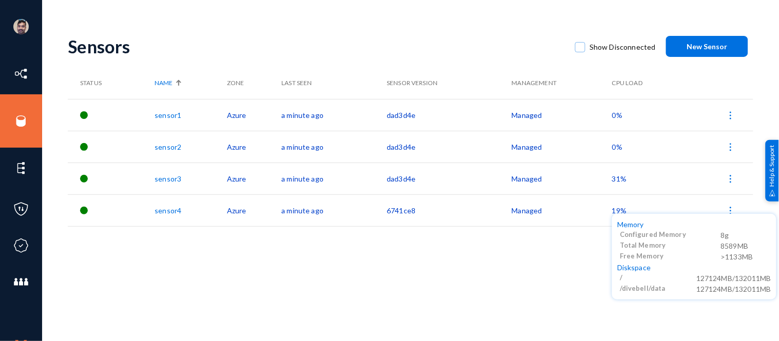
click at [566, 256] on div at bounding box center [389, 170] width 779 height 341
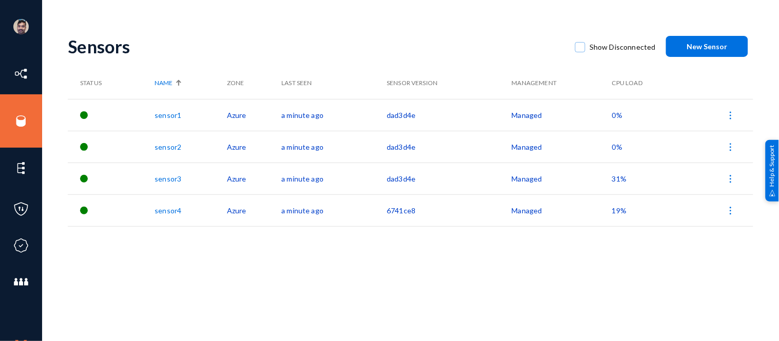
click at [617, 149] on span "0%" at bounding box center [617, 147] width 10 height 9
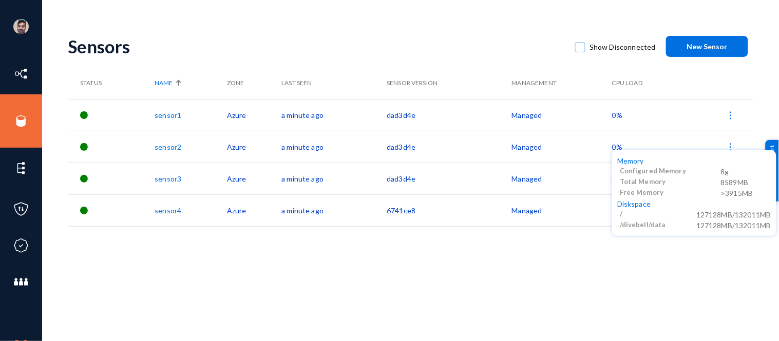
click at [540, 273] on div at bounding box center [389, 170] width 779 height 341
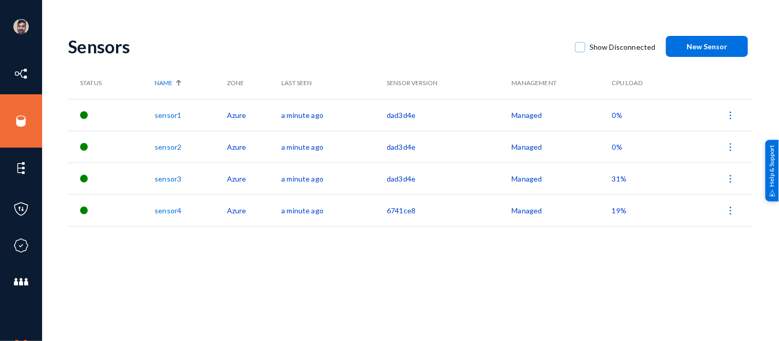
click at [614, 115] on span "0%" at bounding box center [617, 115] width 10 height 9
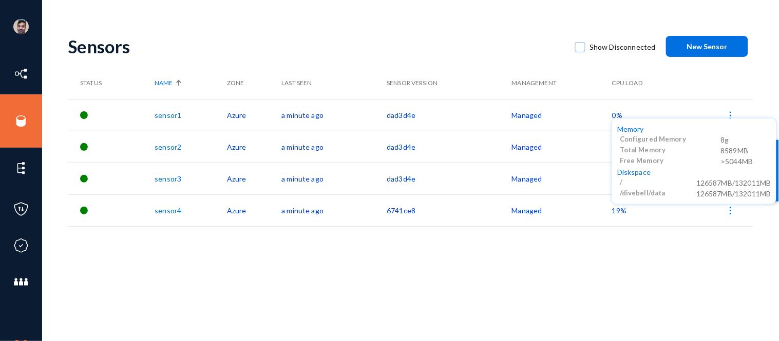
click at [563, 241] on div at bounding box center [389, 170] width 779 height 341
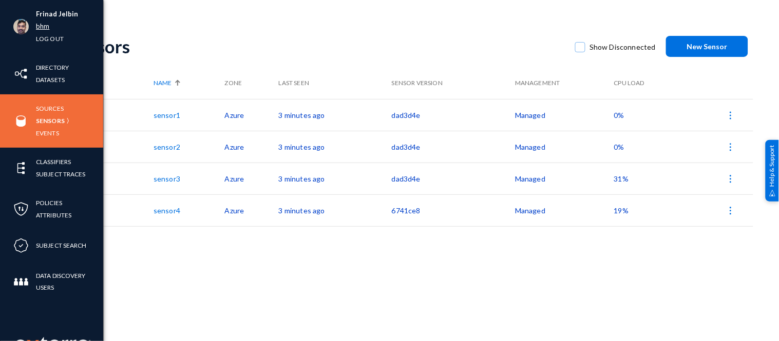
click at [42, 27] on link "bhm" at bounding box center [42, 27] width 13 height 12
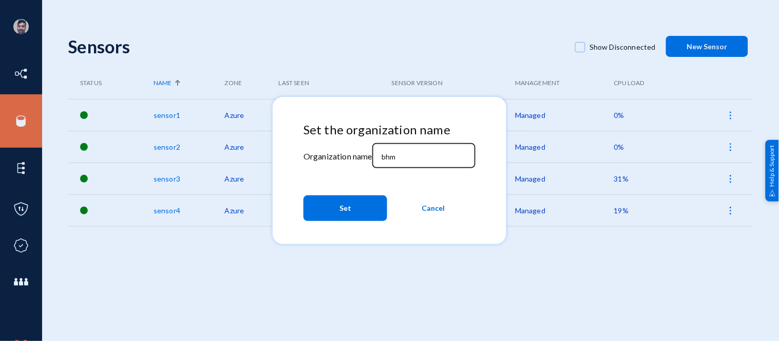
click at [408, 151] on div "bhm" at bounding box center [423, 155] width 92 height 27
drag, startPoint x: 401, startPoint y: 157, endPoint x: 357, endPoint y: 153, distance: 43.9
click at [357, 153] on div "Set the organization name Organization name bhm Set Cancel" at bounding box center [389, 174] width 172 height 103
type input "tandl"
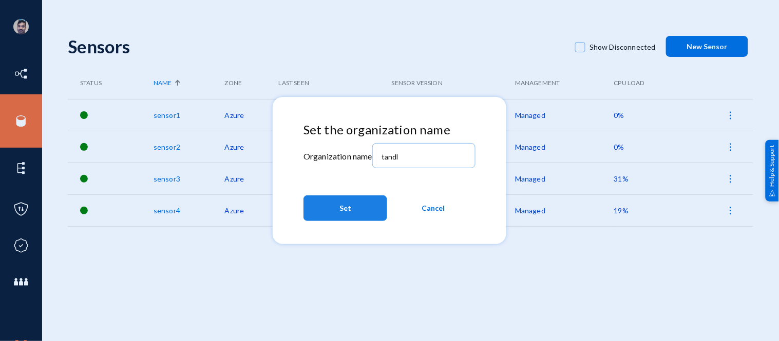
click at [344, 201] on span "Set" at bounding box center [345, 208] width 12 height 18
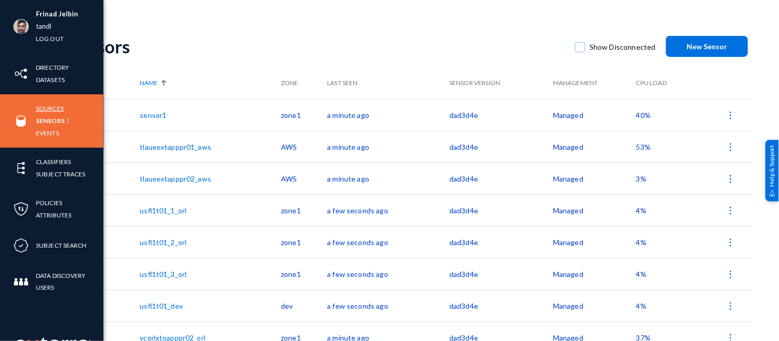
click at [52, 106] on link "Sources" at bounding box center [50, 109] width 28 height 12
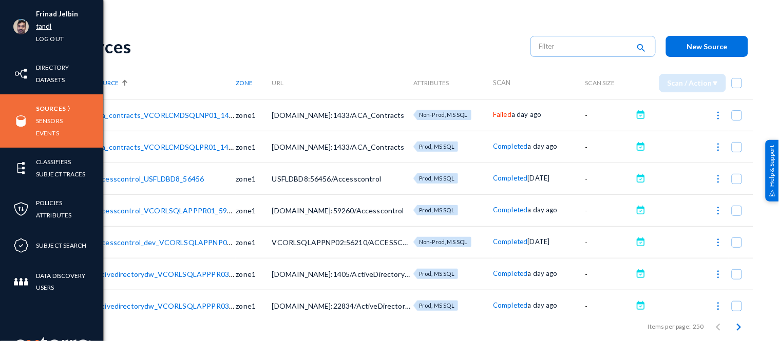
click at [45, 23] on link "tandl" at bounding box center [44, 27] width 16 height 12
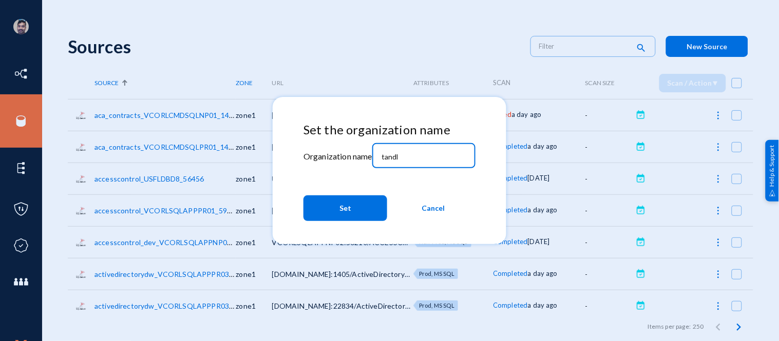
drag, startPoint x: 410, startPoint y: 158, endPoint x: 351, endPoint y: 143, distance: 60.5
click at [351, 143] on div "Set the organization name Organization name tandl Set Cancel" at bounding box center [389, 174] width 172 height 103
type input "esagprivacy"
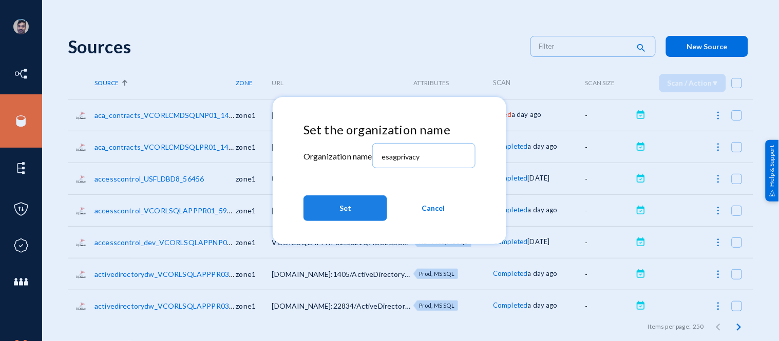
click at [343, 208] on span "Set" at bounding box center [345, 208] width 12 height 18
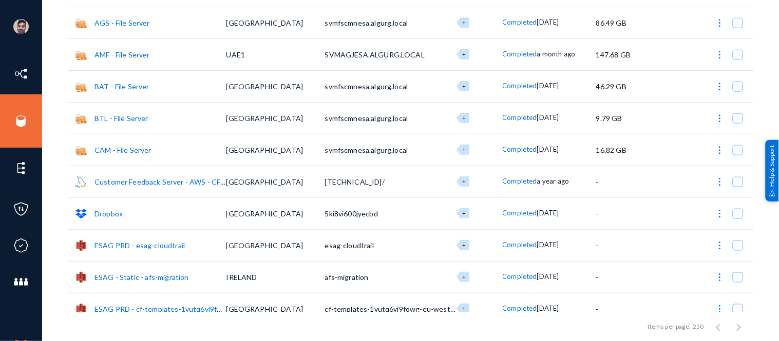
scroll to position [219, 0]
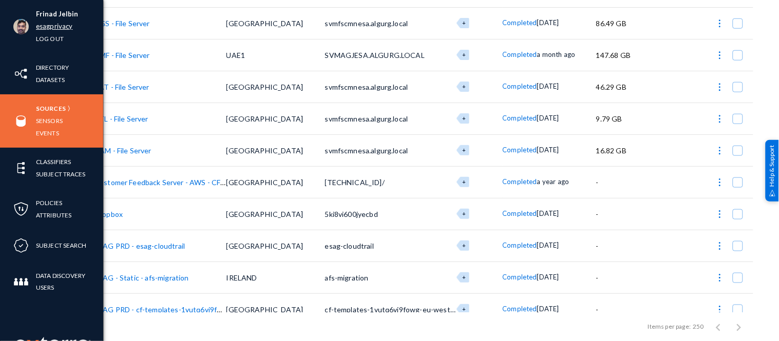
click at [49, 27] on link "esagprivacy" at bounding box center [54, 27] width 36 height 12
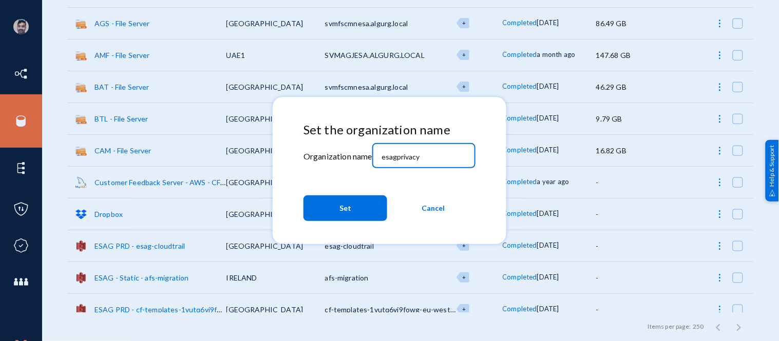
drag, startPoint x: 425, startPoint y: 157, endPoint x: 315, endPoint y: 157, distance: 109.9
click at [315, 157] on div "Set the organization name Organization name esagprivacy Set Cancel" at bounding box center [389, 174] width 172 height 103
type input "bhm"
click at [336, 205] on button "Set" at bounding box center [345, 209] width 84 height 26
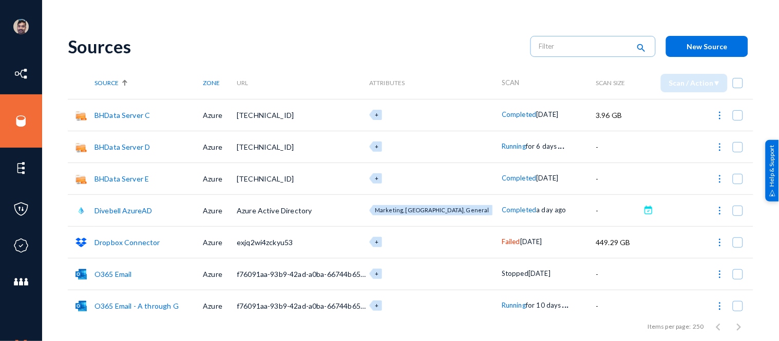
click at [130, 211] on link "Divebell AzureAD" at bounding box center [123, 210] width 58 height 9
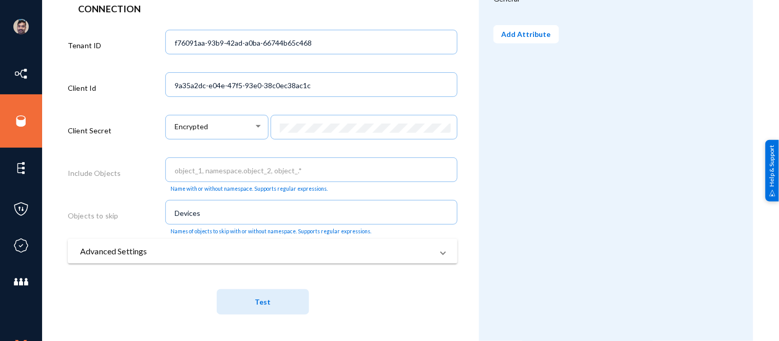
scroll to position [305, 0]
click at [132, 253] on mat-panel-title "Advanced Settings" at bounding box center [256, 251] width 353 height 12
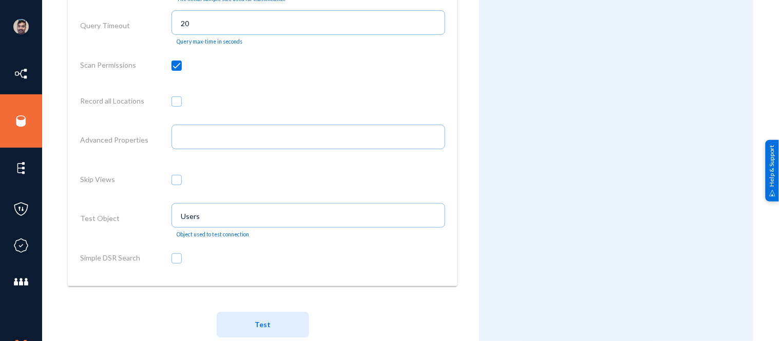
scroll to position [653, 0]
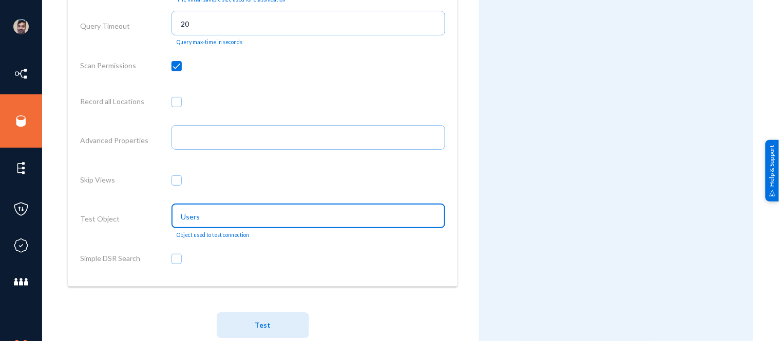
drag, startPoint x: 212, startPoint y: 222, endPoint x: 149, endPoint y: 239, distance: 65.4
click at [149, 239] on div "Test Object Users Object used to test connection" at bounding box center [262, 221] width 365 height 43
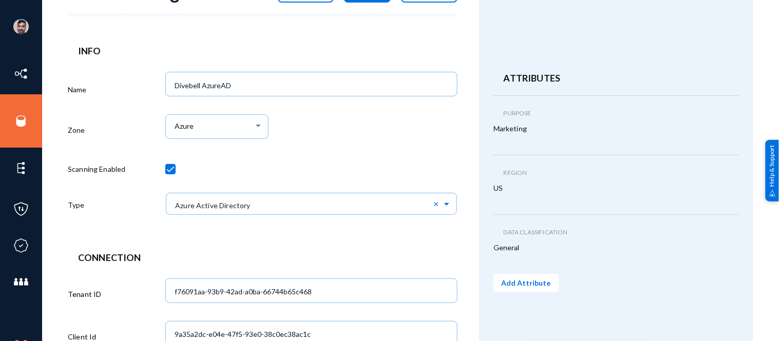
scroll to position [0, 0]
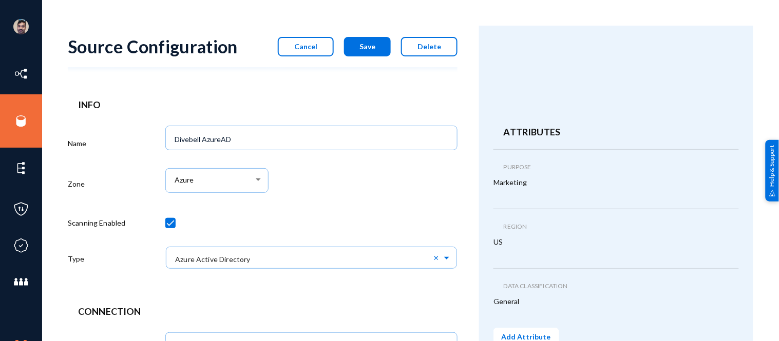
click at [304, 52] on button "Cancel" at bounding box center [306, 47] width 56 height 20
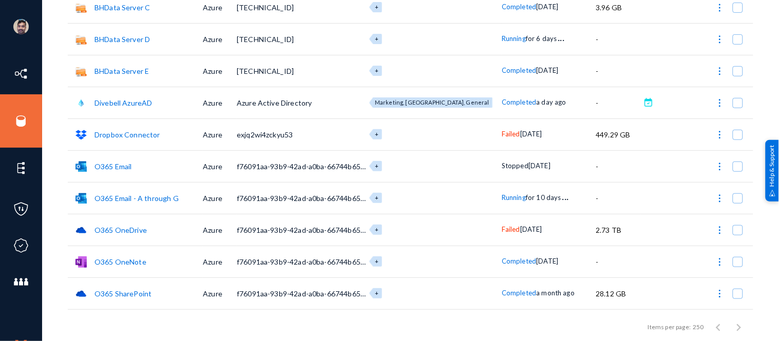
scroll to position [136, 0]
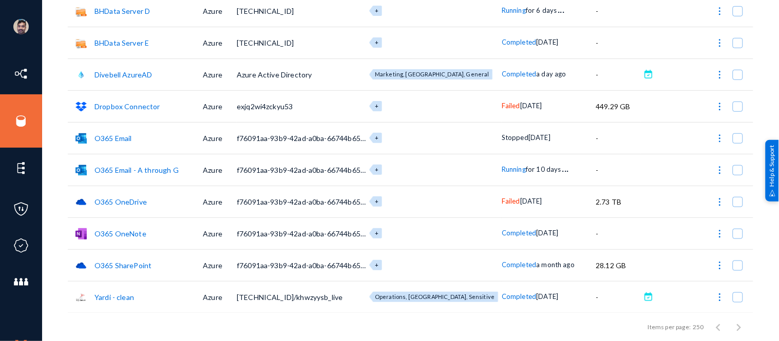
click at [134, 234] on link "O365 OneNote" at bounding box center [120, 234] width 52 height 9
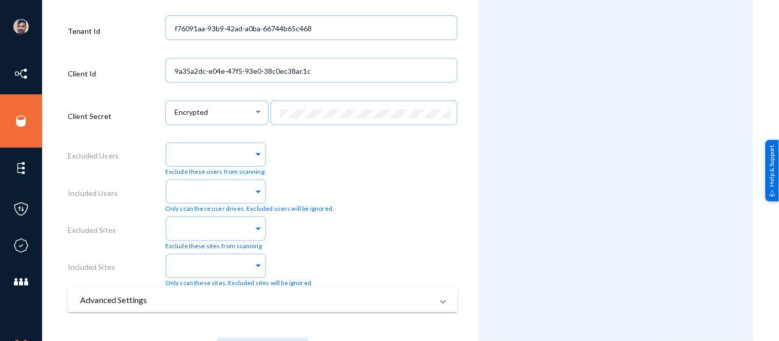
scroll to position [368, 0]
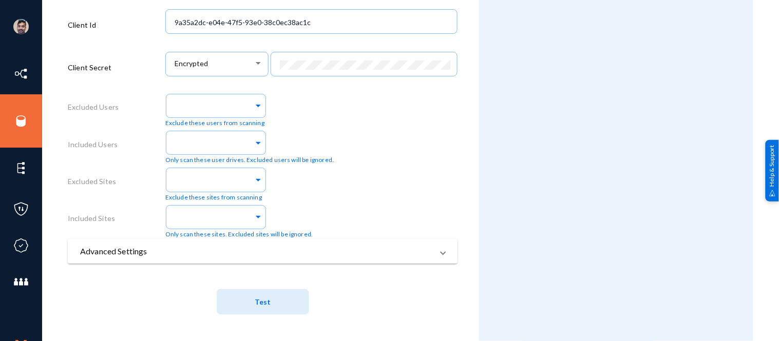
click at [158, 252] on mat-panel-title "Advanced Settings" at bounding box center [256, 251] width 353 height 12
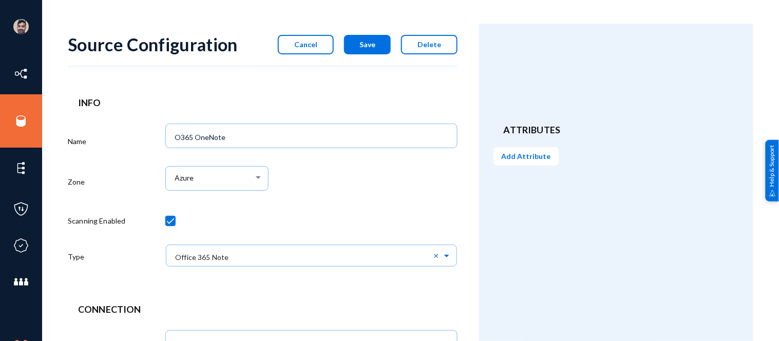
scroll to position [0, 0]
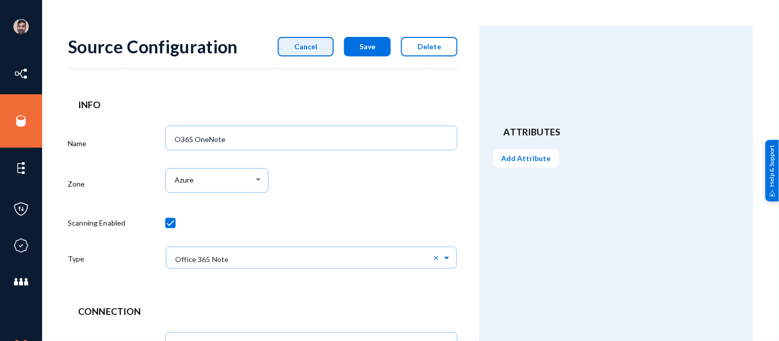
click at [306, 47] on span "Cancel" at bounding box center [305, 46] width 23 height 9
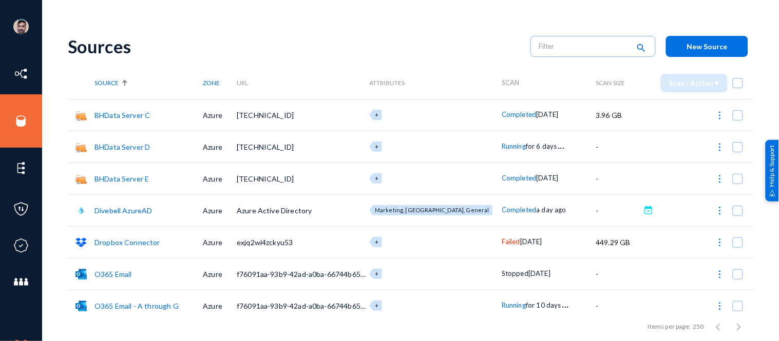
click at [316, 231] on td "exjq2wi4zckyu53" at bounding box center [303, 242] width 132 height 32
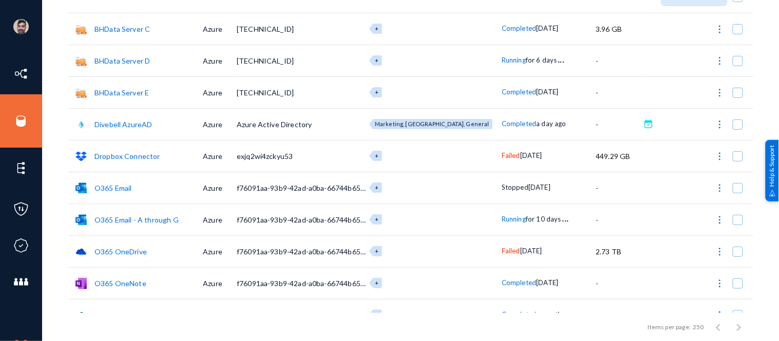
scroll to position [136, 0]
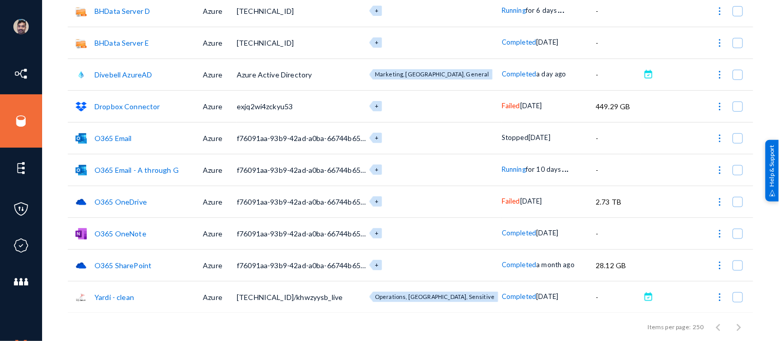
click at [104, 296] on link "Yardi - clean" at bounding box center [114, 297] width 40 height 9
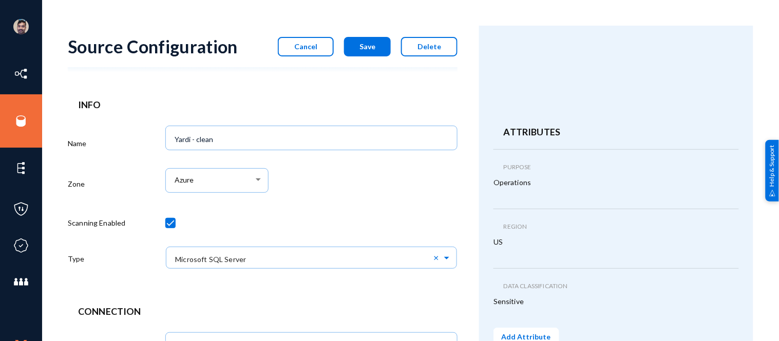
scroll to position [556, 0]
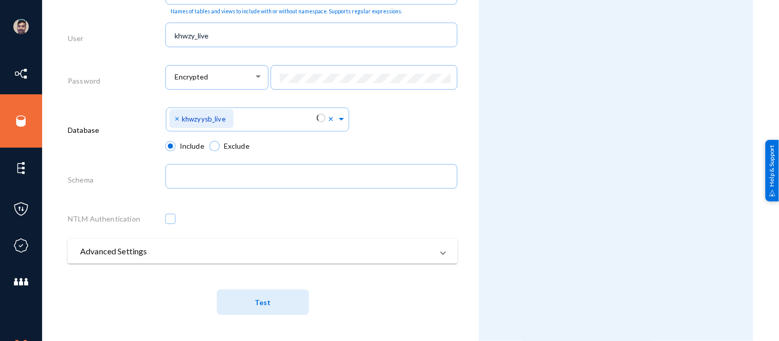
click at [222, 244] on mat-expansion-panel-header "Advanced Settings" at bounding box center [263, 251] width 390 height 25
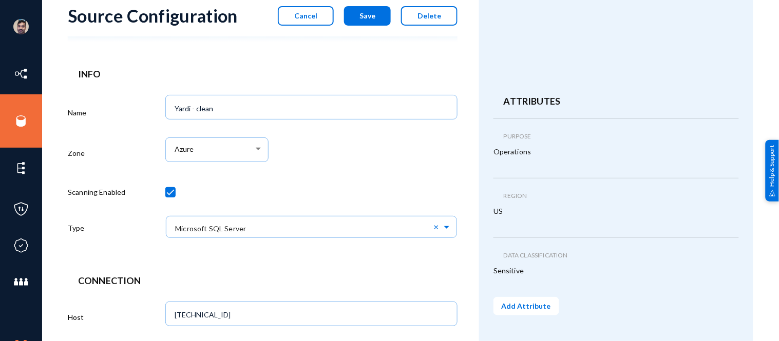
scroll to position [0, 0]
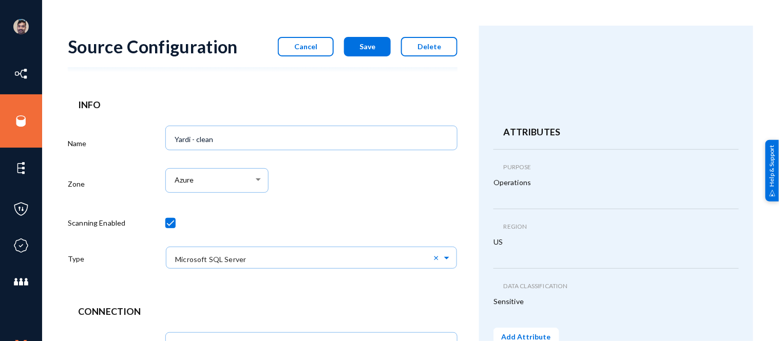
click at [307, 49] on span "Cancel" at bounding box center [305, 46] width 23 height 9
